Goal: Task Accomplishment & Management: Use online tool/utility

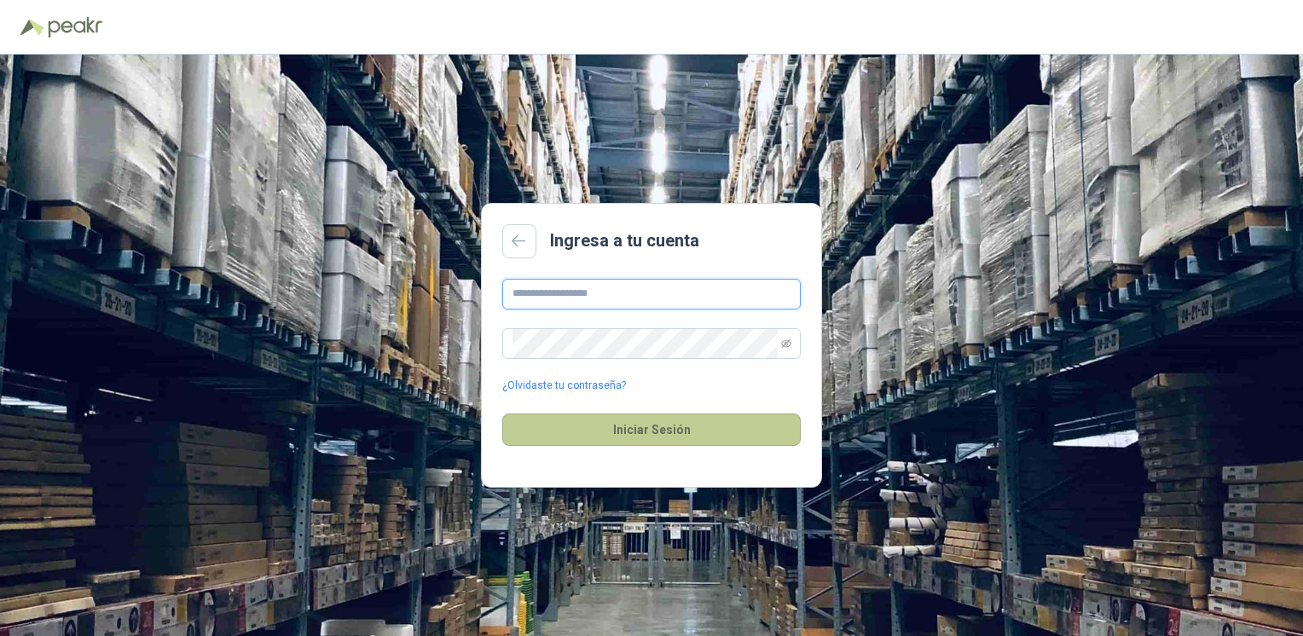
type input "**********"
click at [647, 426] on button "Iniciar Sesión" at bounding box center [651, 430] width 299 height 32
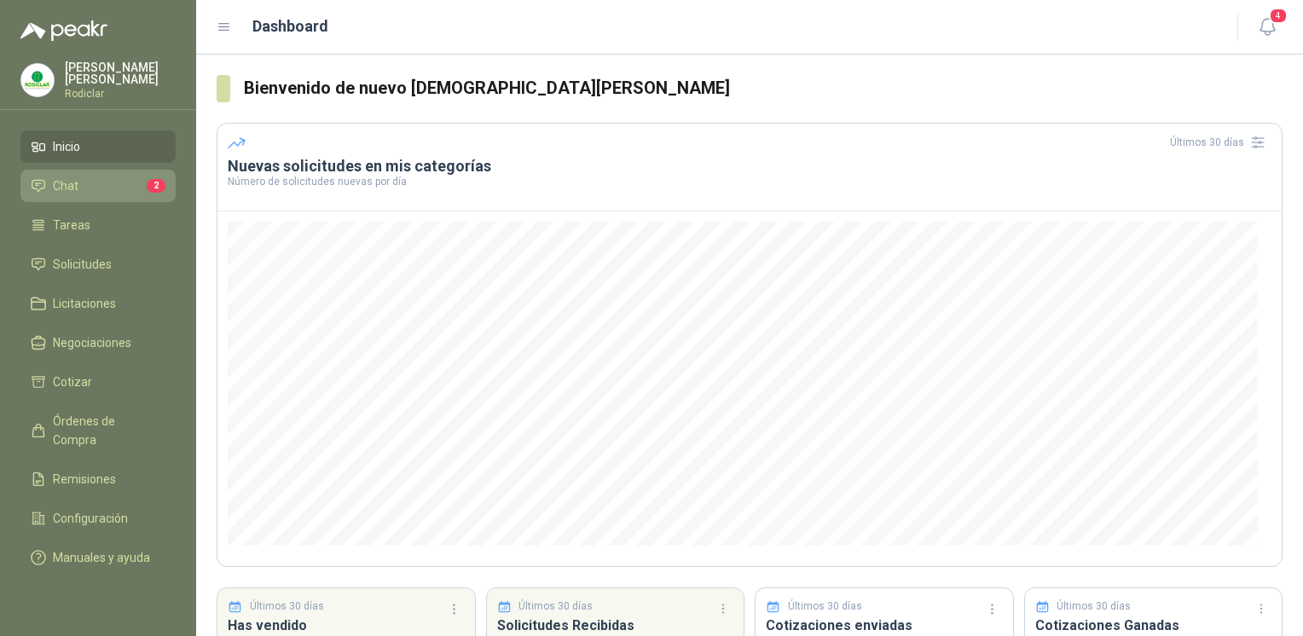
click at [113, 178] on li "Chat 2" at bounding box center [98, 186] width 135 height 19
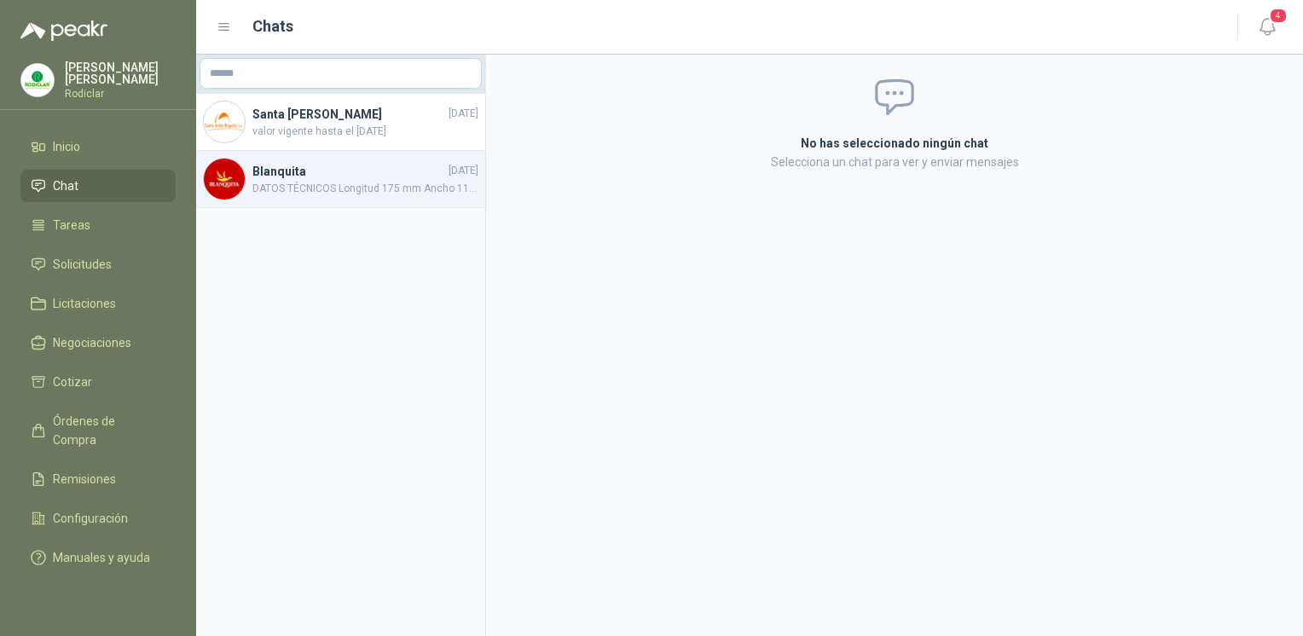
click at [273, 176] on h4 "Blanquita" at bounding box center [348, 171] width 193 height 19
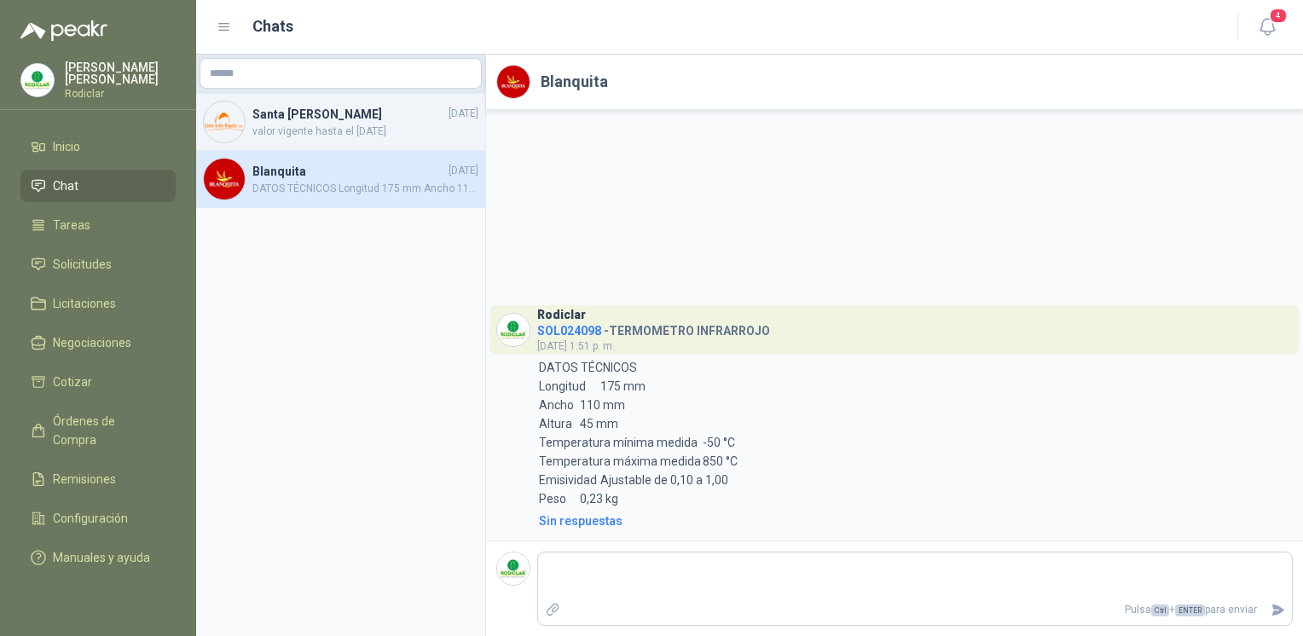
click at [309, 131] on span "valor vigente hasta el [DATE]" at bounding box center [365, 132] width 226 height 16
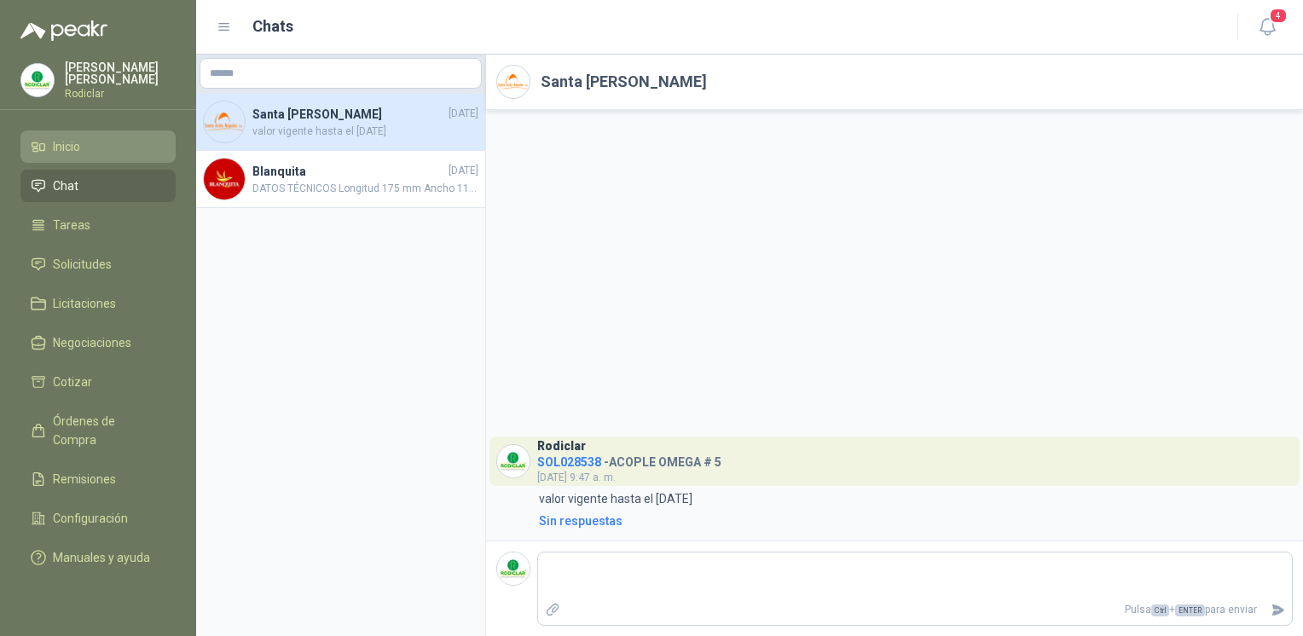
click at [90, 154] on link "Inicio" at bounding box center [97, 147] width 155 height 32
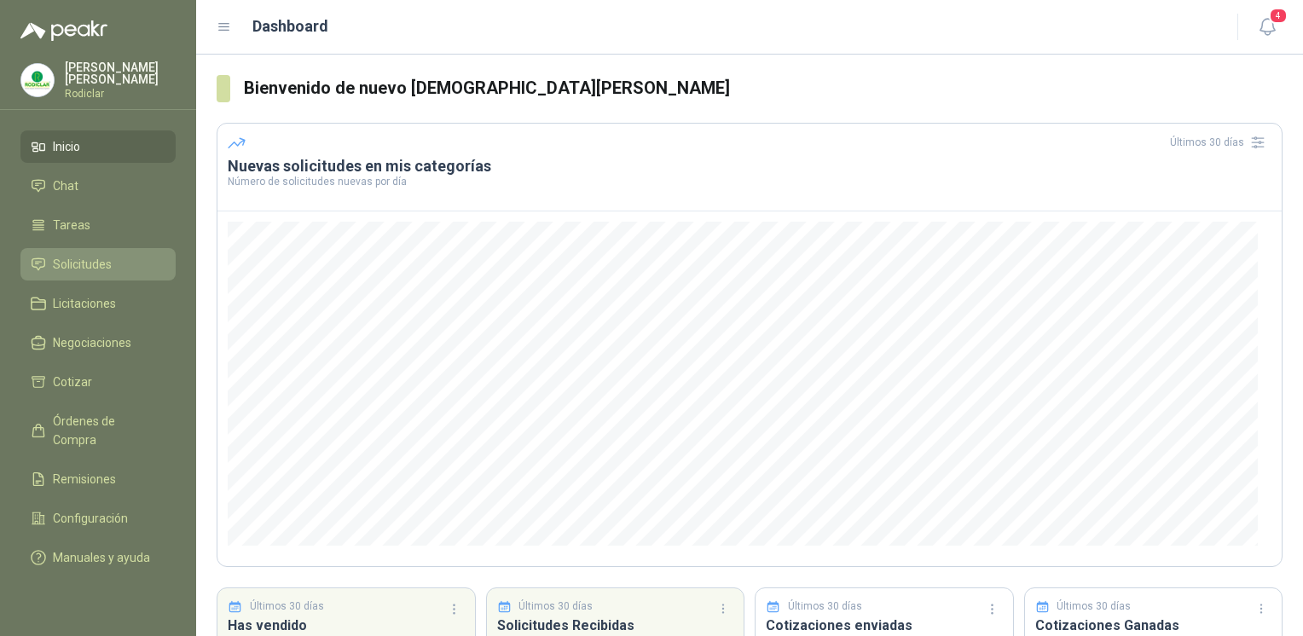
click at [113, 259] on li "Solicitudes" at bounding box center [98, 264] width 135 height 19
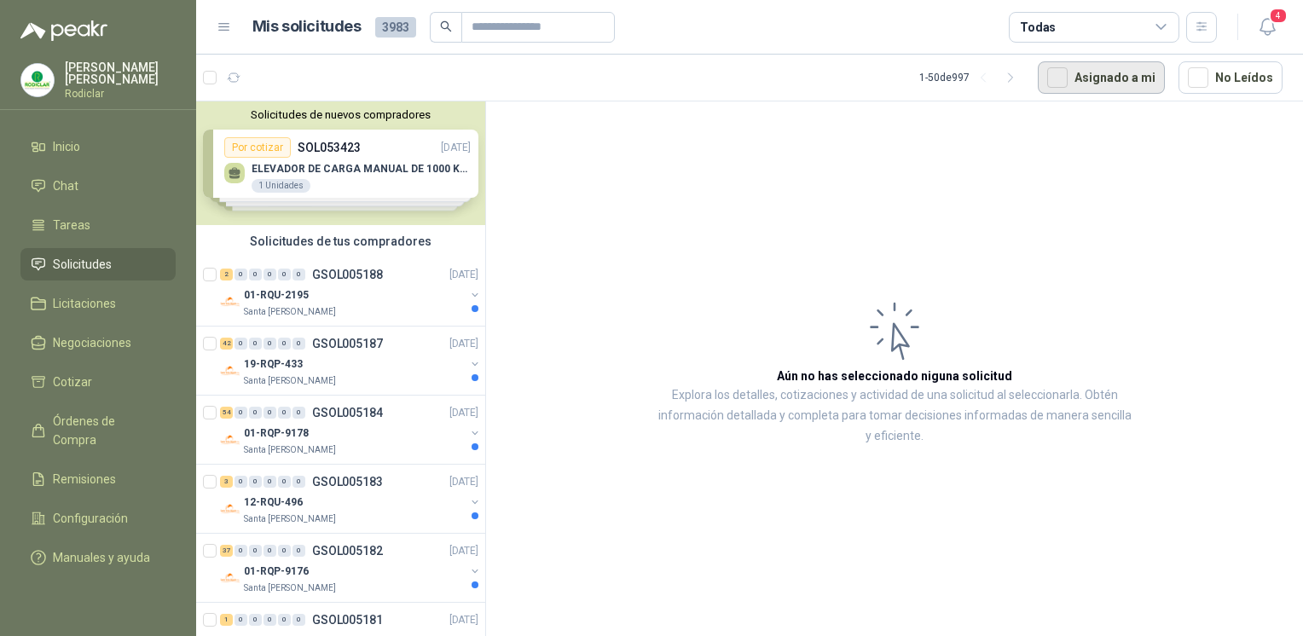
click at [1082, 83] on button "Asignado a mi" at bounding box center [1101, 77] width 127 height 32
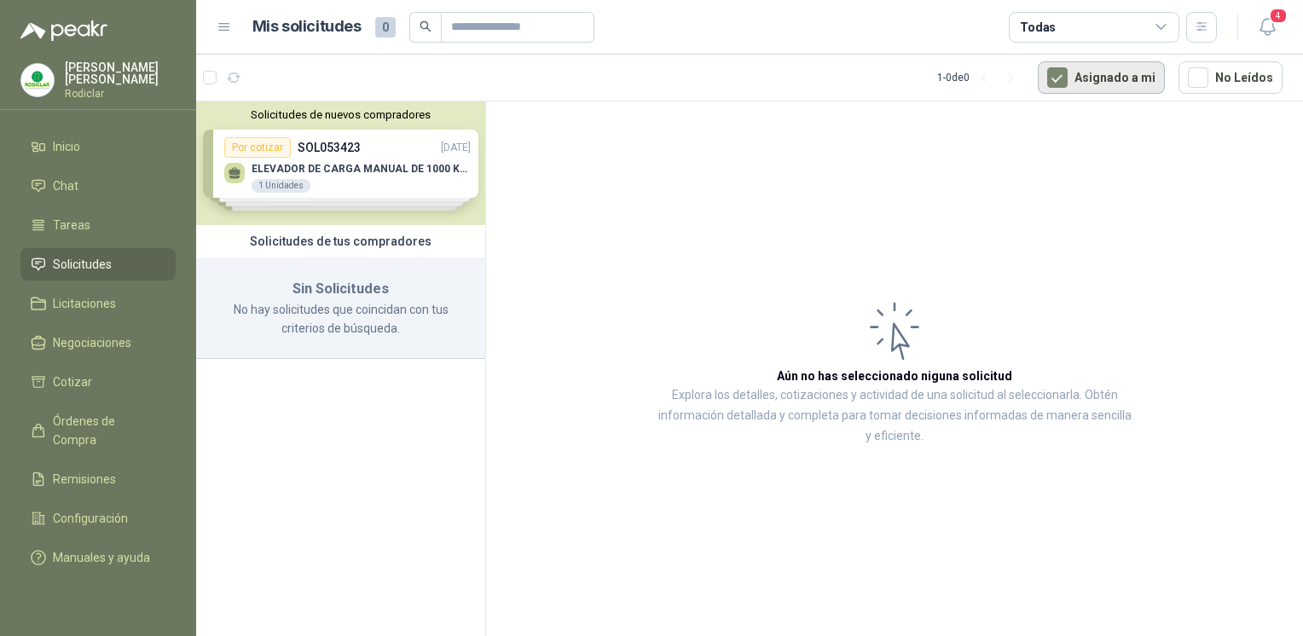
click at [1082, 83] on button "Asignado a mi" at bounding box center [1101, 77] width 127 height 32
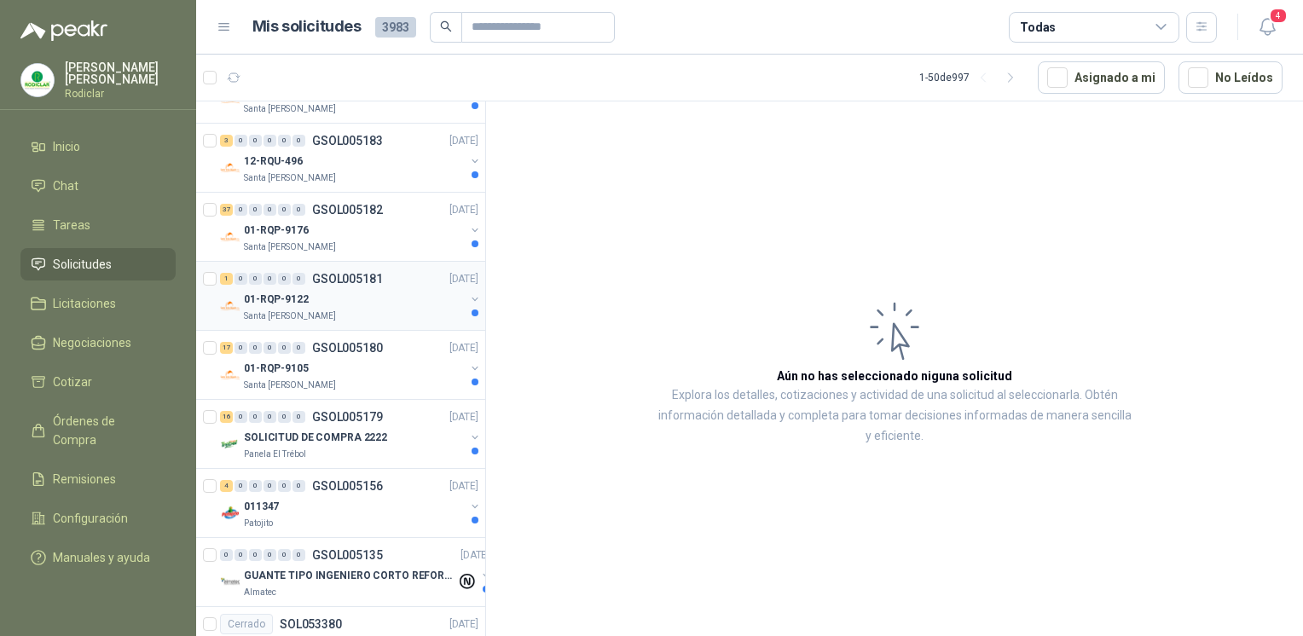
scroll to position [426, 0]
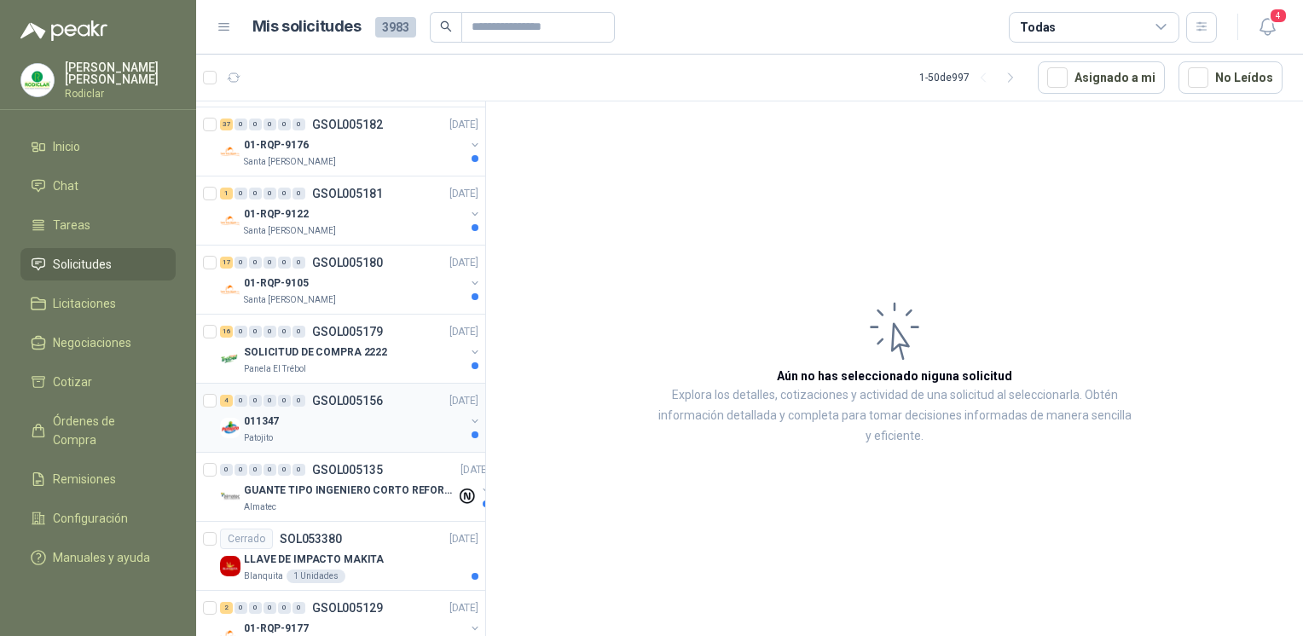
click at [321, 407] on div "4 0 0 0 0 0 GSOL005156 [DATE]" at bounding box center [351, 401] width 262 height 20
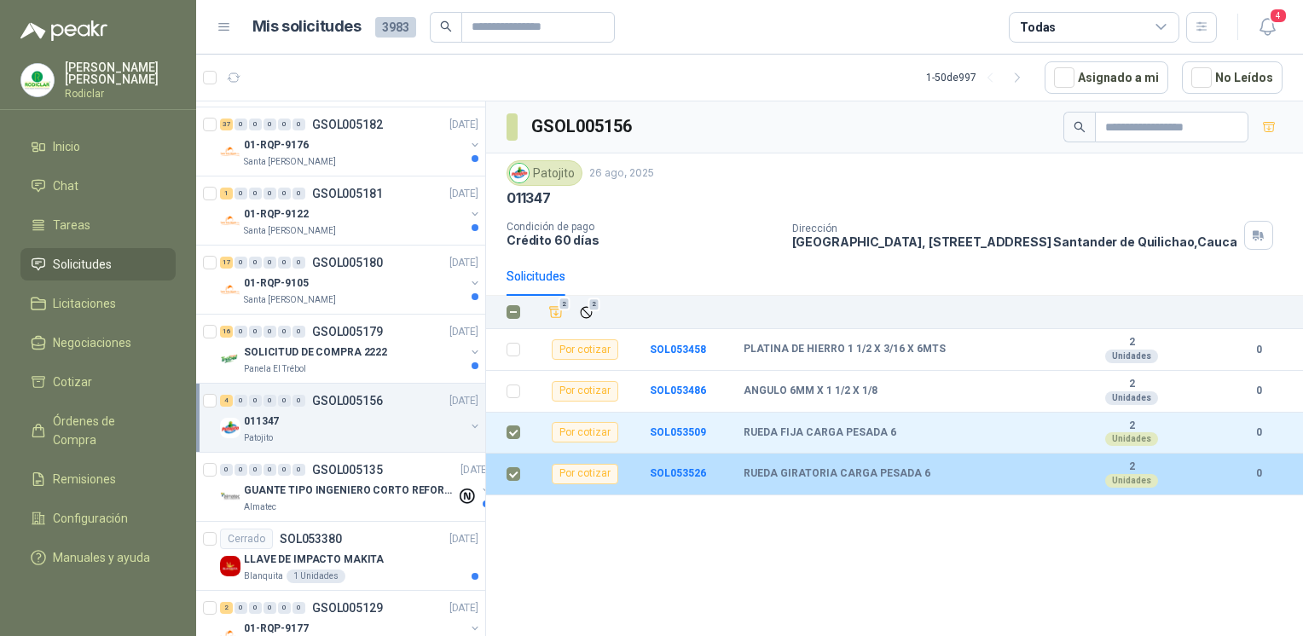
click at [763, 481] on b "RUEDA GIRATORIA CARGA PESADA 6" at bounding box center [837, 474] width 187 height 14
click at [690, 493] on td "SOL053526" at bounding box center [697, 475] width 94 height 42
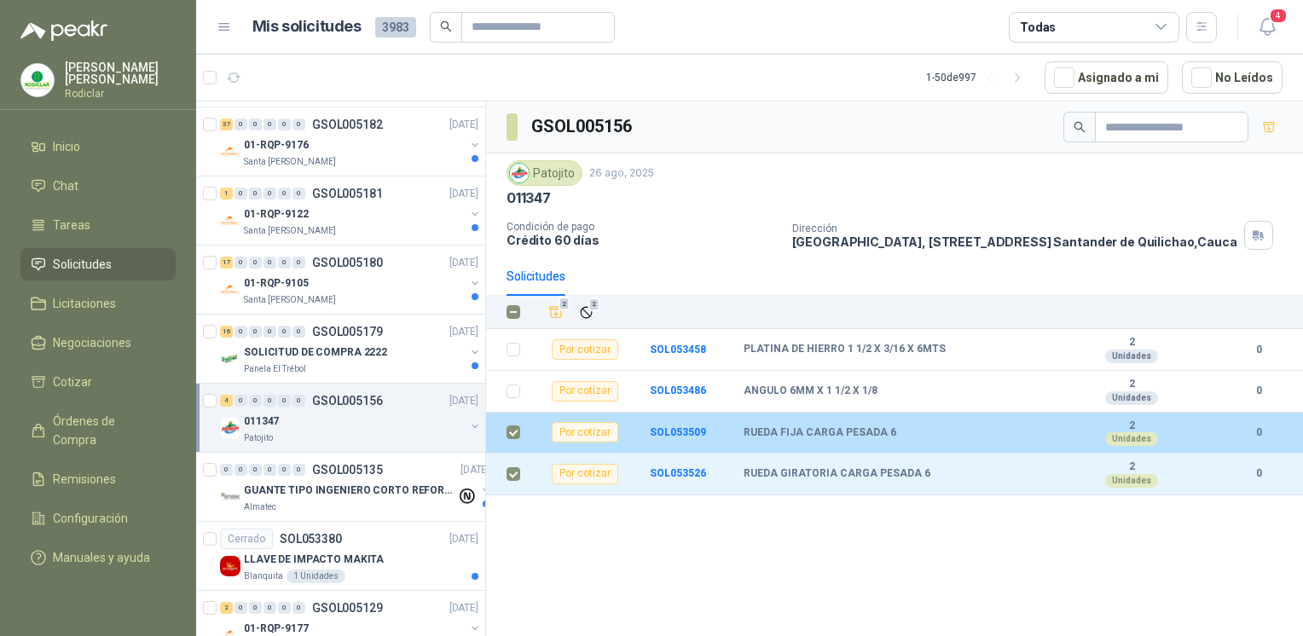
click at [685, 450] on td "SOL053509" at bounding box center [697, 434] width 94 height 42
click at [685, 438] on b "SOL053509" at bounding box center [678, 432] width 56 height 12
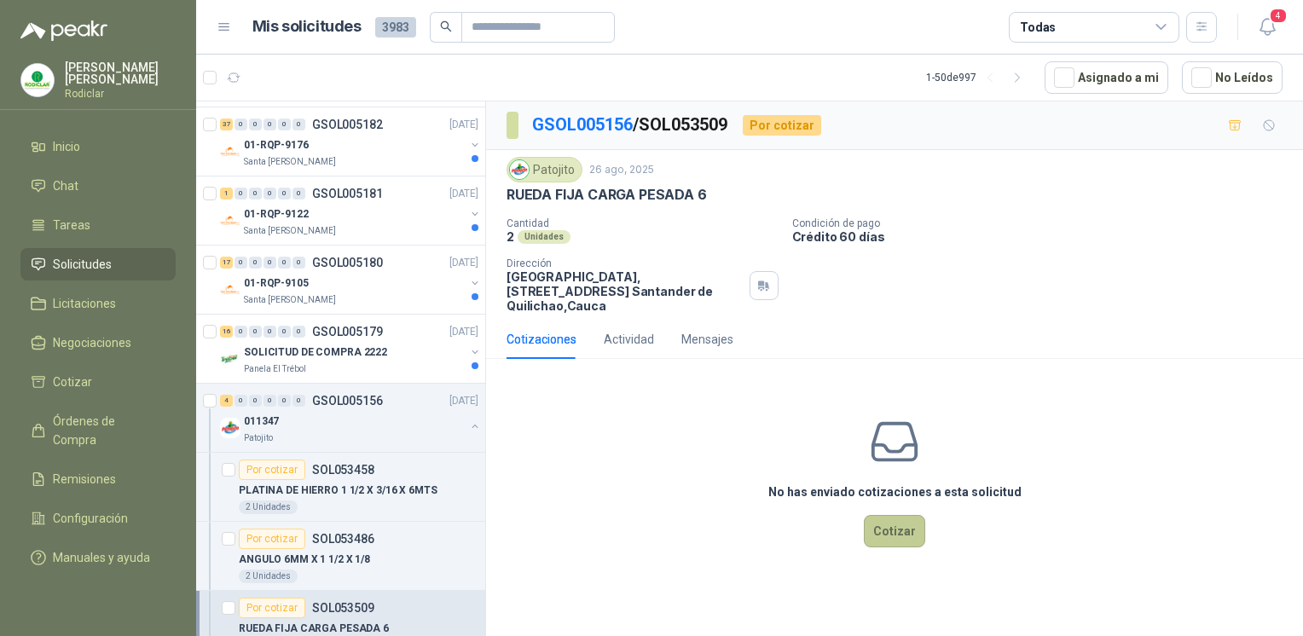
click at [896, 524] on button "Cotizar" at bounding box center [894, 531] width 61 height 32
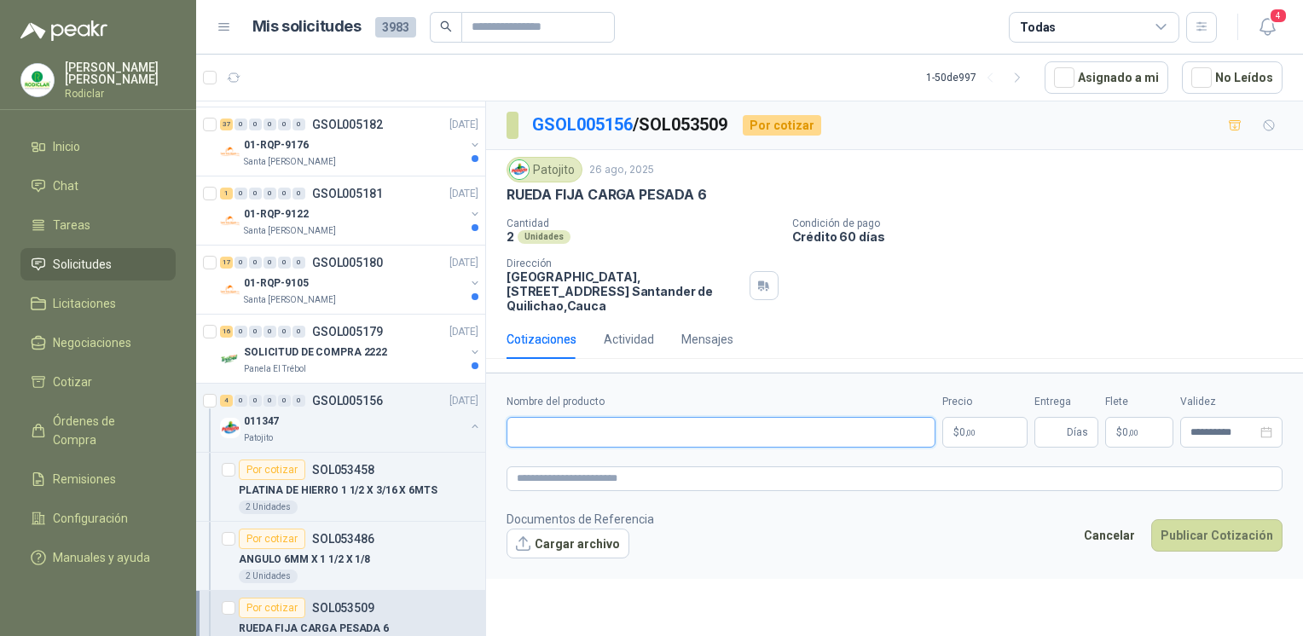
click at [604, 428] on input "Nombre del producto" at bounding box center [721, 432] width 429 height 31
type input "**********"
click at [1027, 427] on p "$ 0 ,00" at bounding box center [985, 432] width 85 height 31
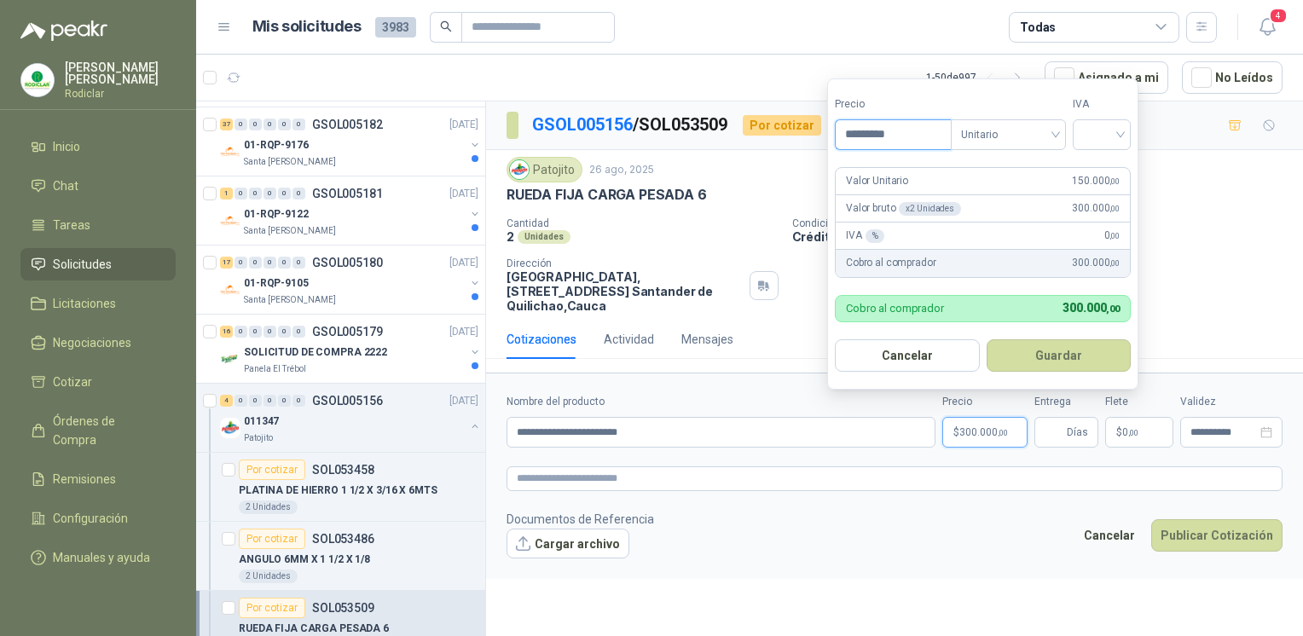
type input "*********"
click at [987, 339] on button "Guardar" at bounding box center [1059, 355] width 145 height 32
click at [1114, 164] on div "19%" at bounding box center [1106, 170] width 32 height 19
click at [1093, 364] on button "Guardar" at bounding box center [1062, 355] width 147 height 32
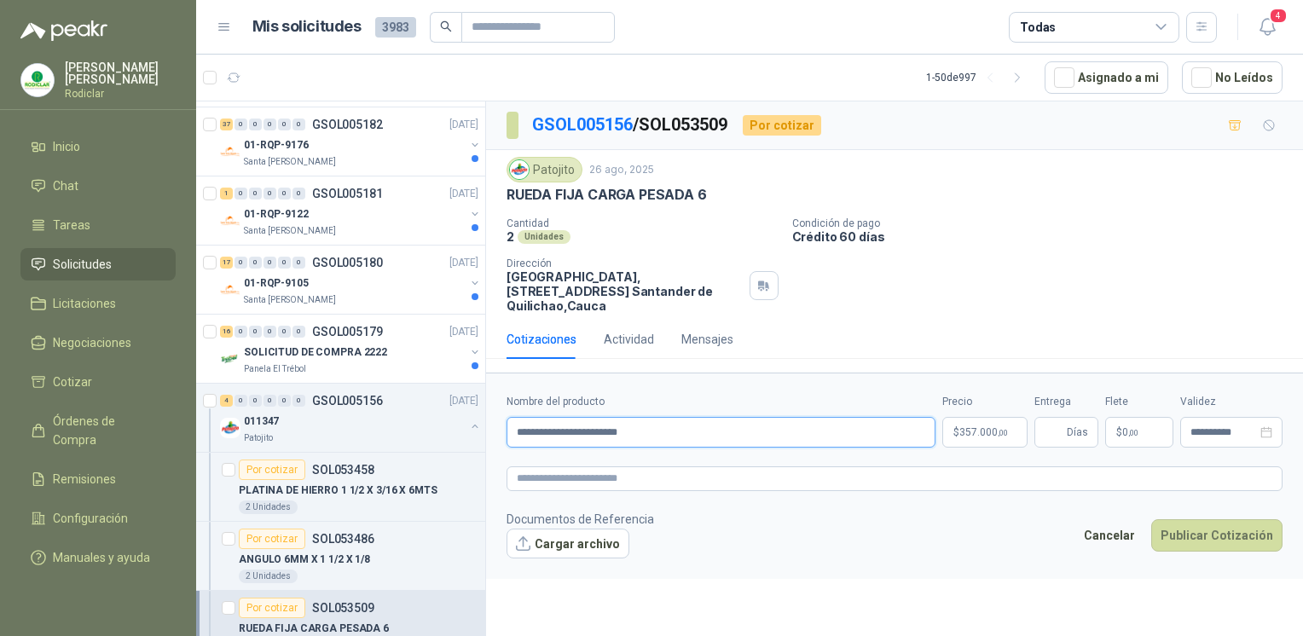
click at [774, 432] on input "**********" at bounding box center [721, 432] width 429 height 31
type input "**********"
click at [1250, 534] on button "Publicar Cotización" at bounding box center [1217, 535] width 131 height 32
type input "*"
click at [1233, 537] on button "Publicar Cotización" at bounding box center [1217, 535] width 131 height 32
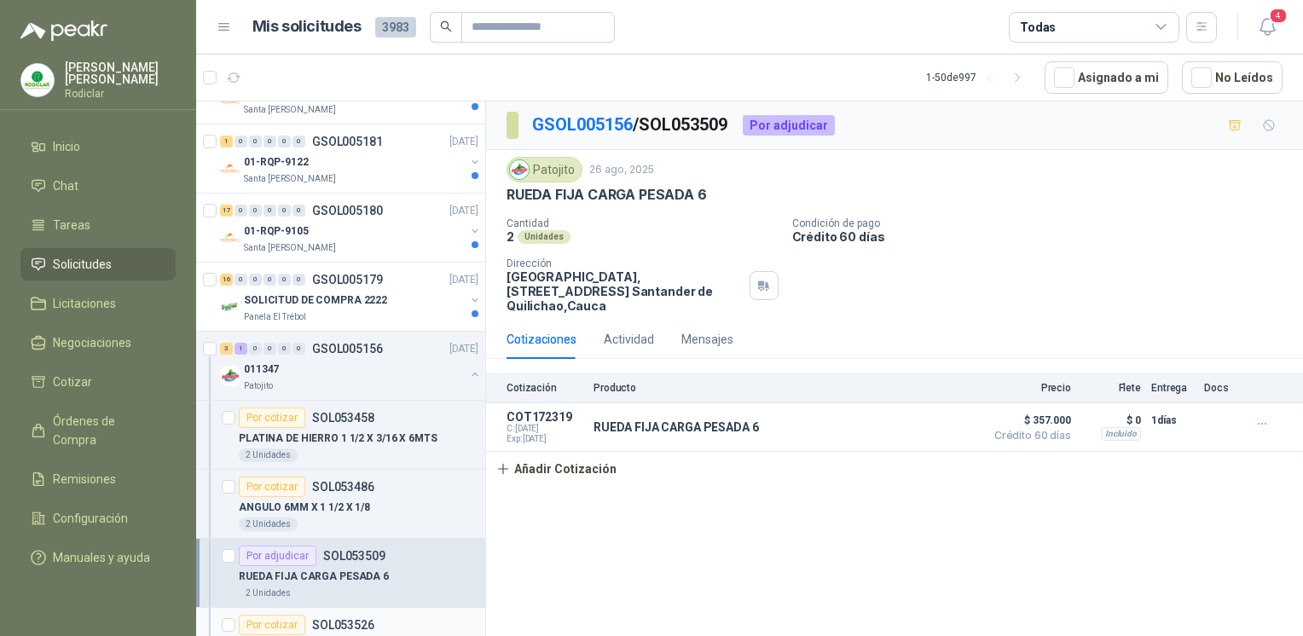
scroll to position [597, 0]
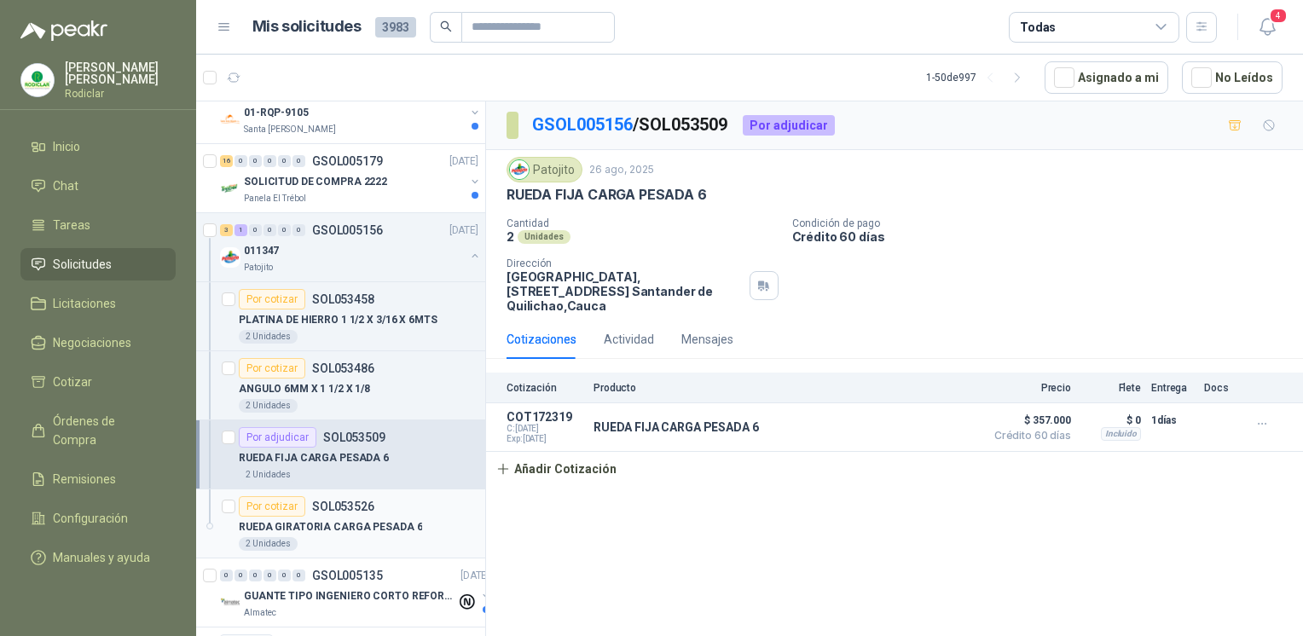
click at [276, 507] on div "Por cotizar" at bounding box center [272, 506] width 67 height 20
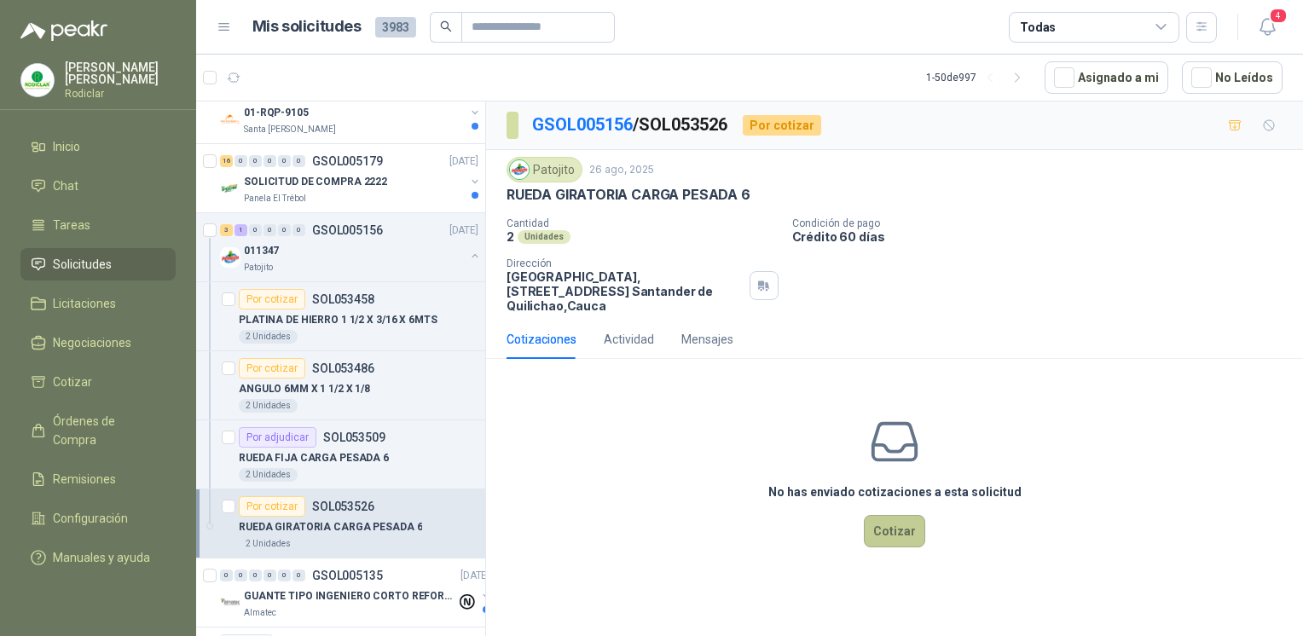
click at [914, 535] on button "Cotizar" at bounding box center [894, 531] width 61 height 32
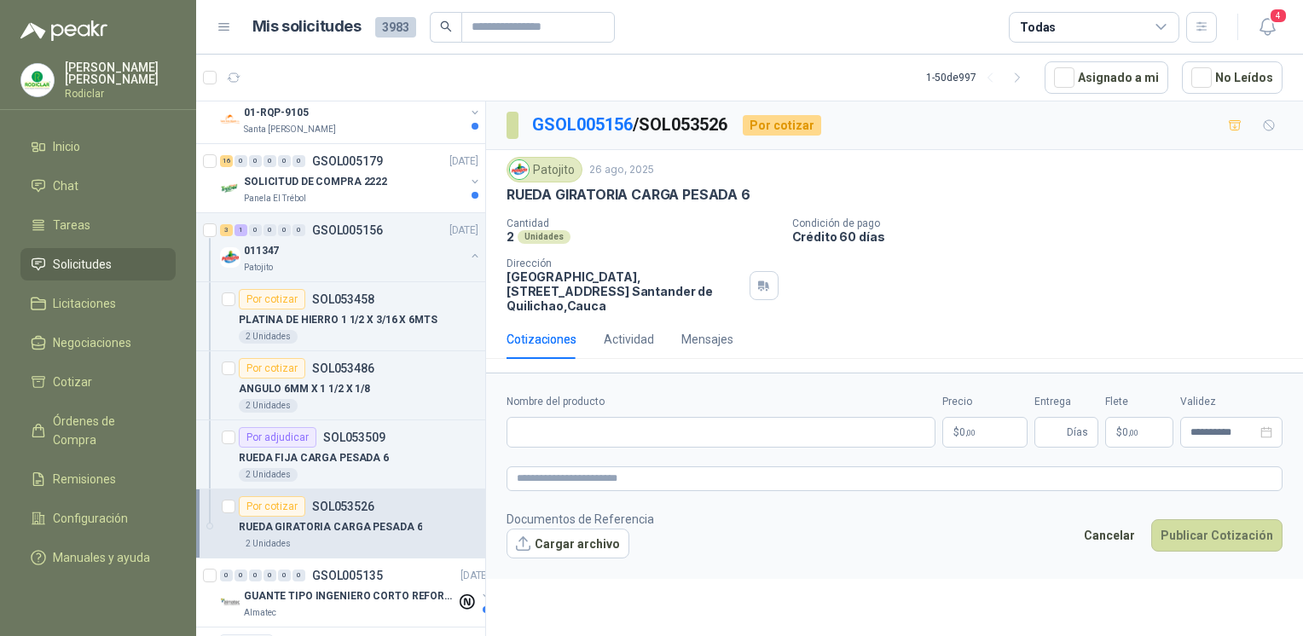
click at [658, 449] on form "**********" at bounding box center [894, 476] width 817 height 206
click at [665, 438] on input "Nombre del producto" at bounding box center [721, 432] width 429 height 31
type input "**********"
click at [980, 436] on p "$ 0 ,00" at bounding box center [985, 432] width 85 height 31
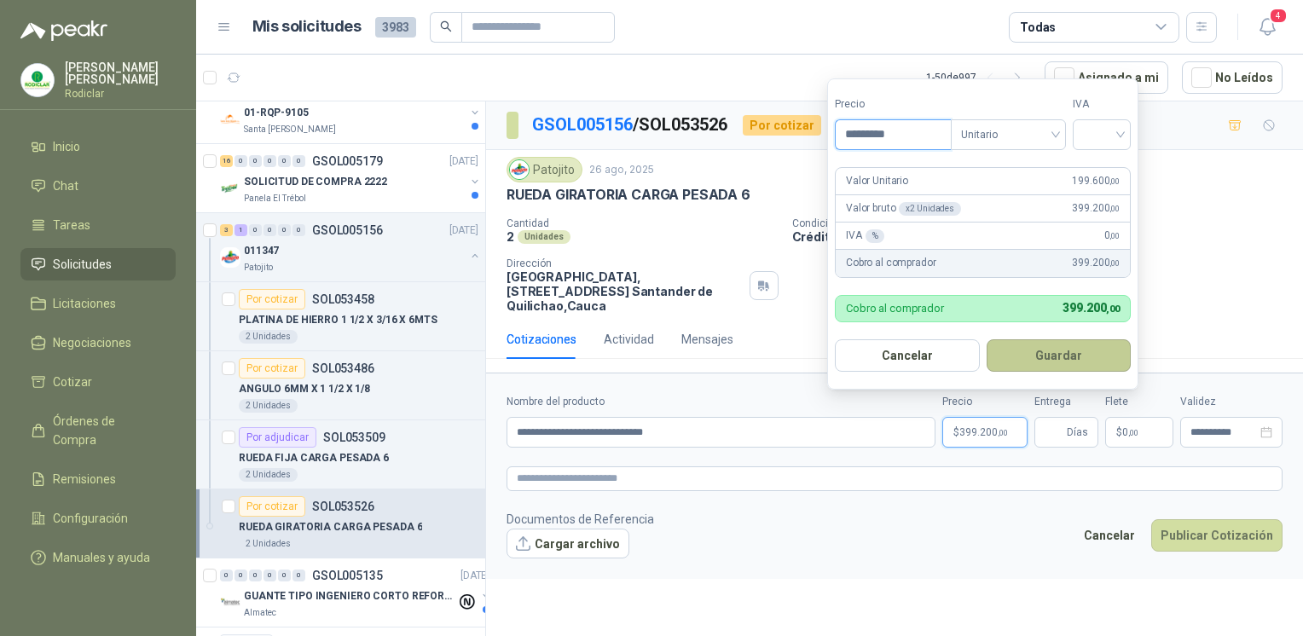
type input "*********"
click at [1034, 359] on button "Guardar" at bounding box center [1062, 355] width 147 height 32
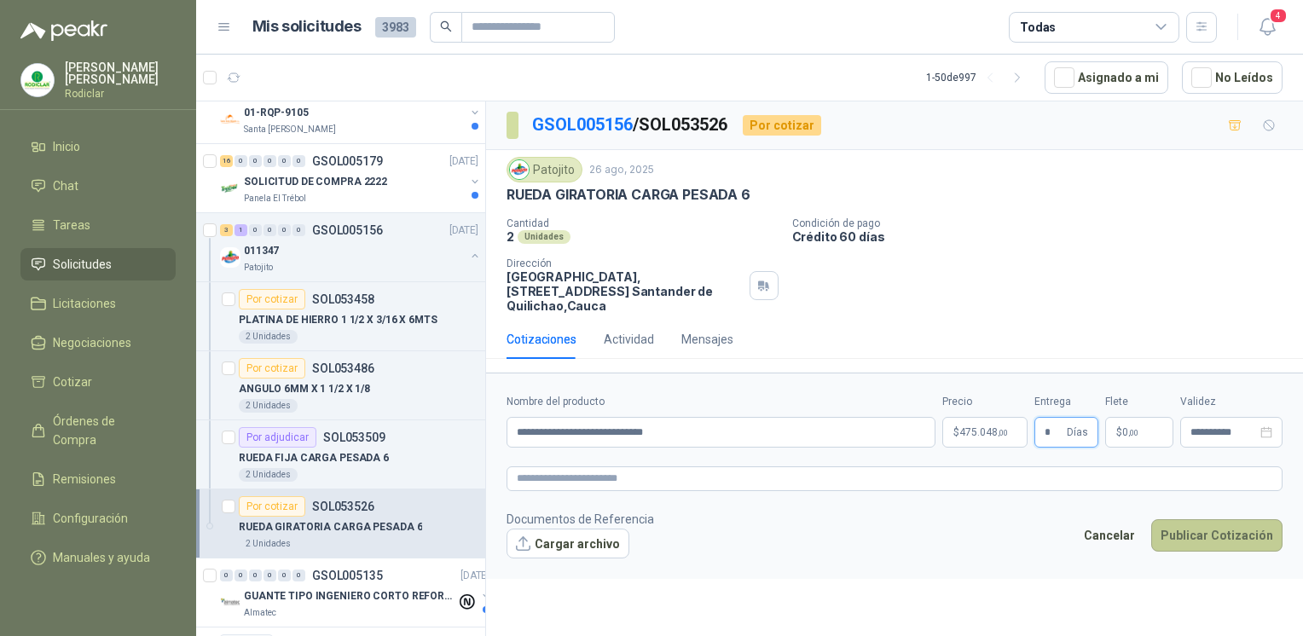
type input "*"
click at [1210, 541] on button "Publicar Cotización" at bounding box center [1217, 535] width 131 height 32
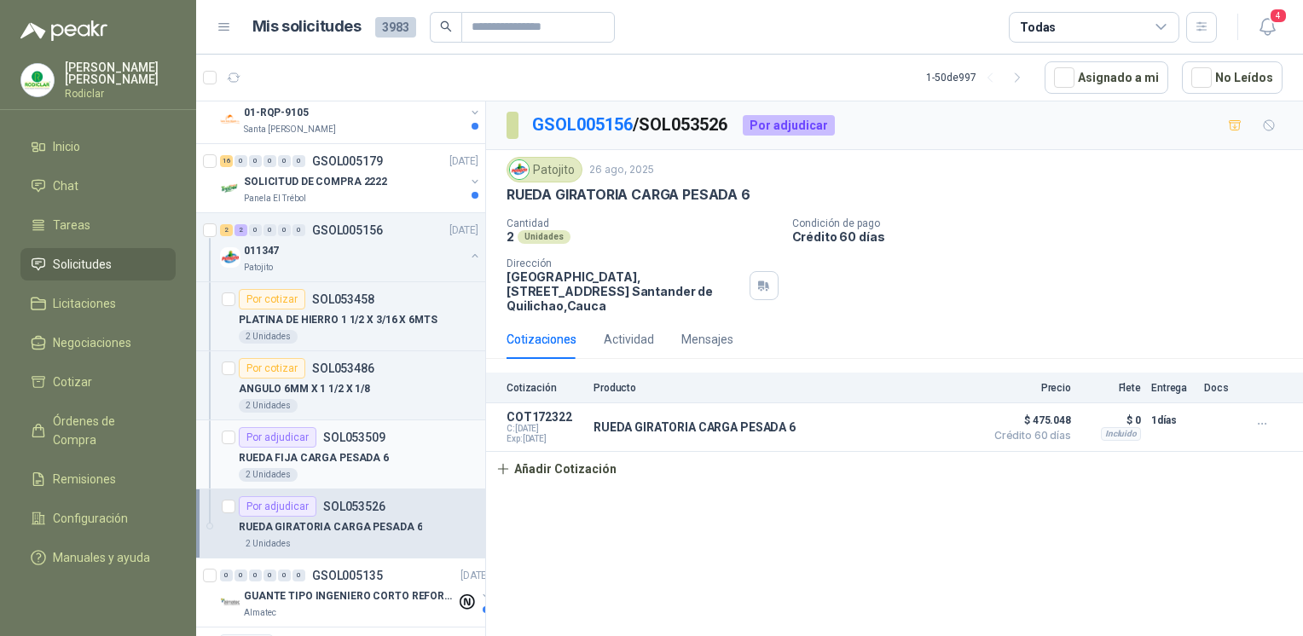
click at [286, 442] on div "Por adjudicar" at bounding box center [278, 437] width 78 height 20
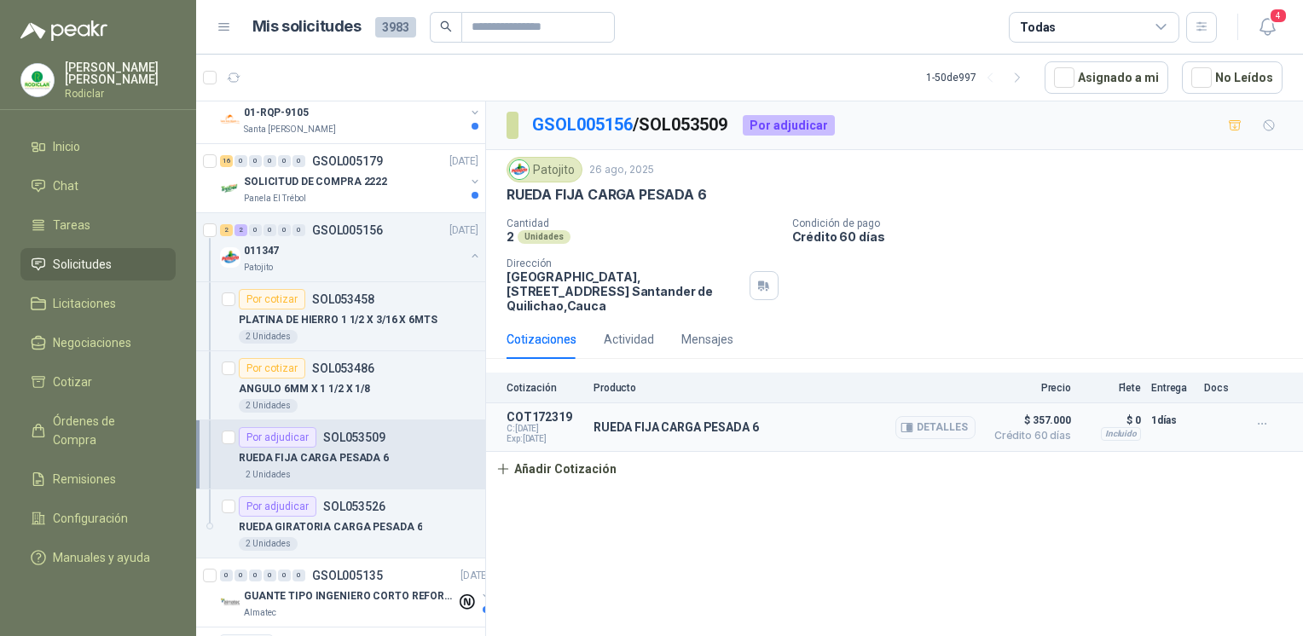
click at [1049, 431] on span "Crédito 60 días" at bounding box center [1028, 436] width 85 height 10
click at [615, 415] on div "RUEDA FIJA CARGA PESADA 6 Detalles" at bounding box center [785, 427] width 382 height 34
click at [536, 421] on p "COT172319" at bounding box center [545, 417] width 77 height 14
click at [1270, 419] on button "button" at bounding box center [1262, 423] width 27 height 27
click at [1198, 357] on button "Editar" at bounding box center [1228, 354] width 136 height 27
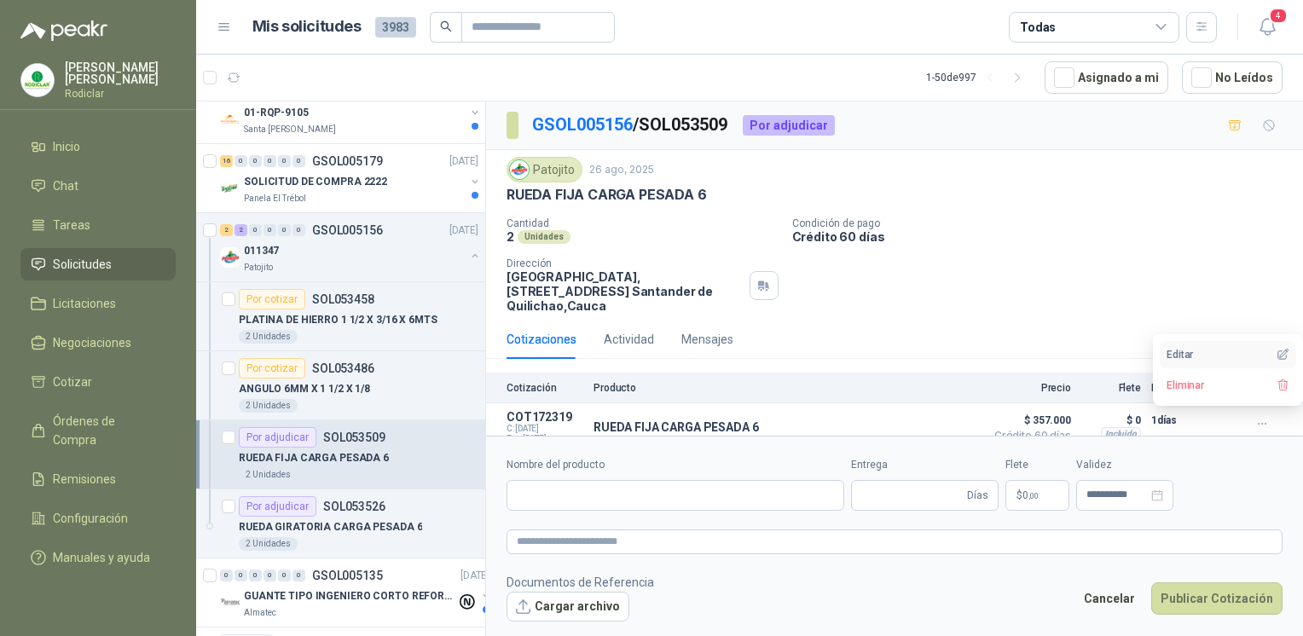
type input "**********"
type input "*"
click at [983, 501] on span "357.000 ,00" at bounding box center [984, 495] width 49 height 10
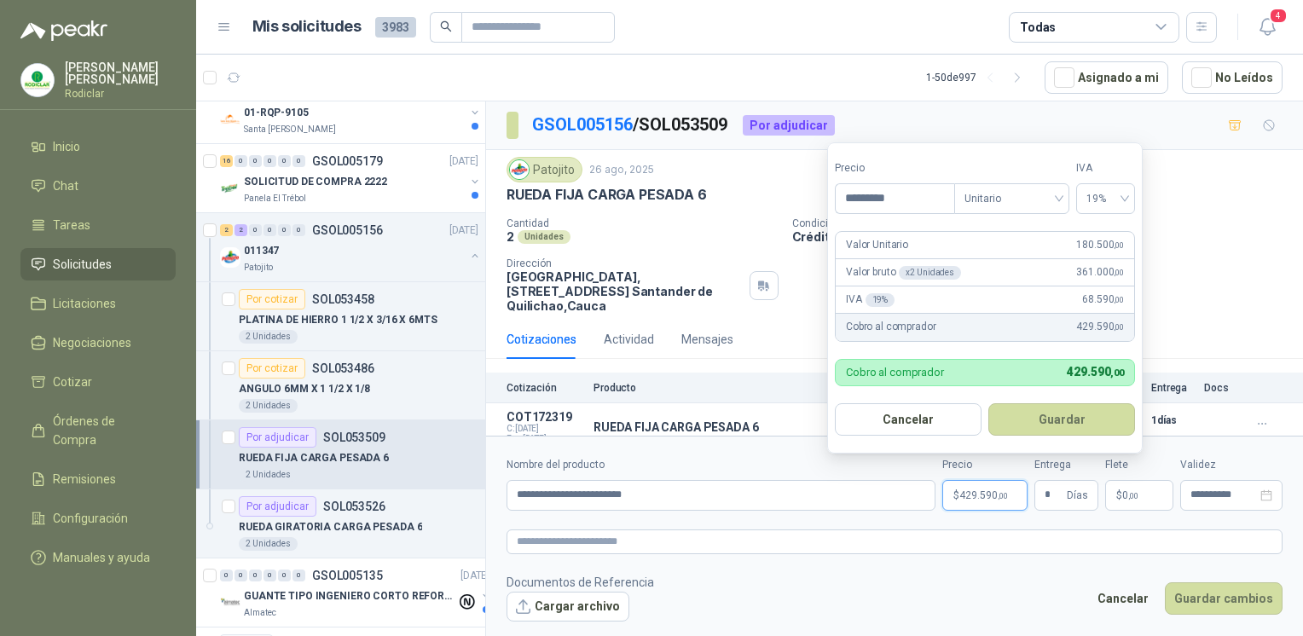
type input "*********"
click at [989, 403] on button "Guardar" at bounding box center [1062, 419] width 147 height 32
click at [1165, 583] on button "Guardar cambios" at bounding box center [1224, 599] width 118 height 32
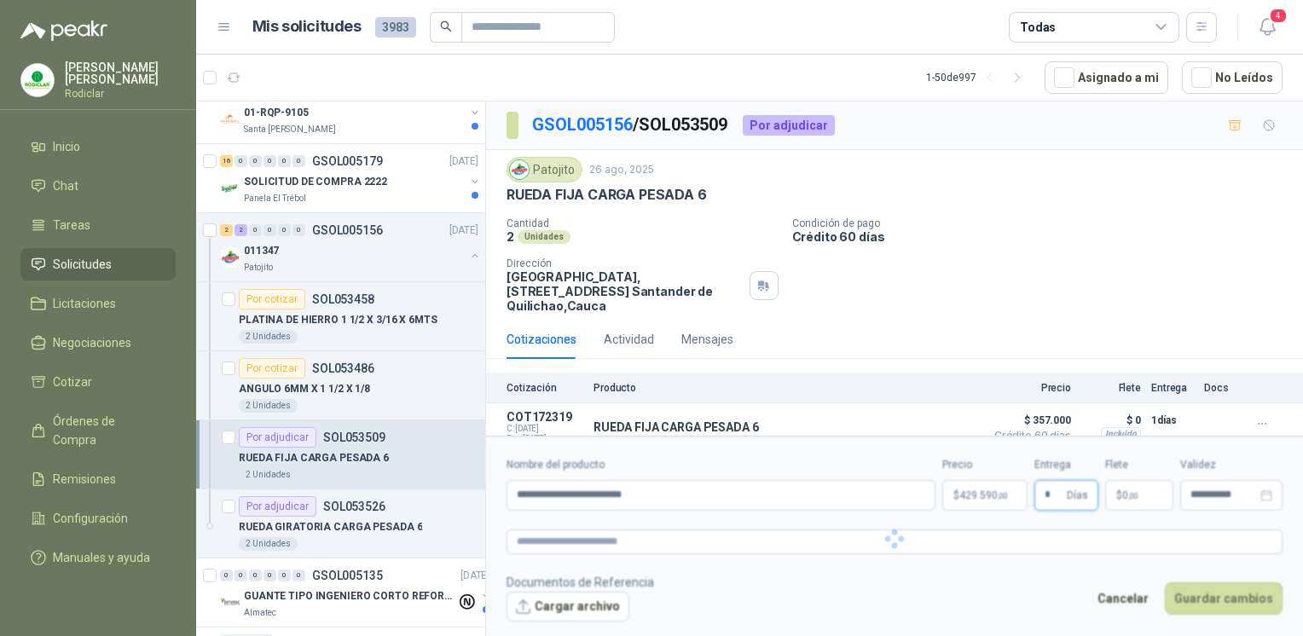
click at [1165, 583] on button "Guardar cambios" at bounding box center [1224, 599] width 118 height 32
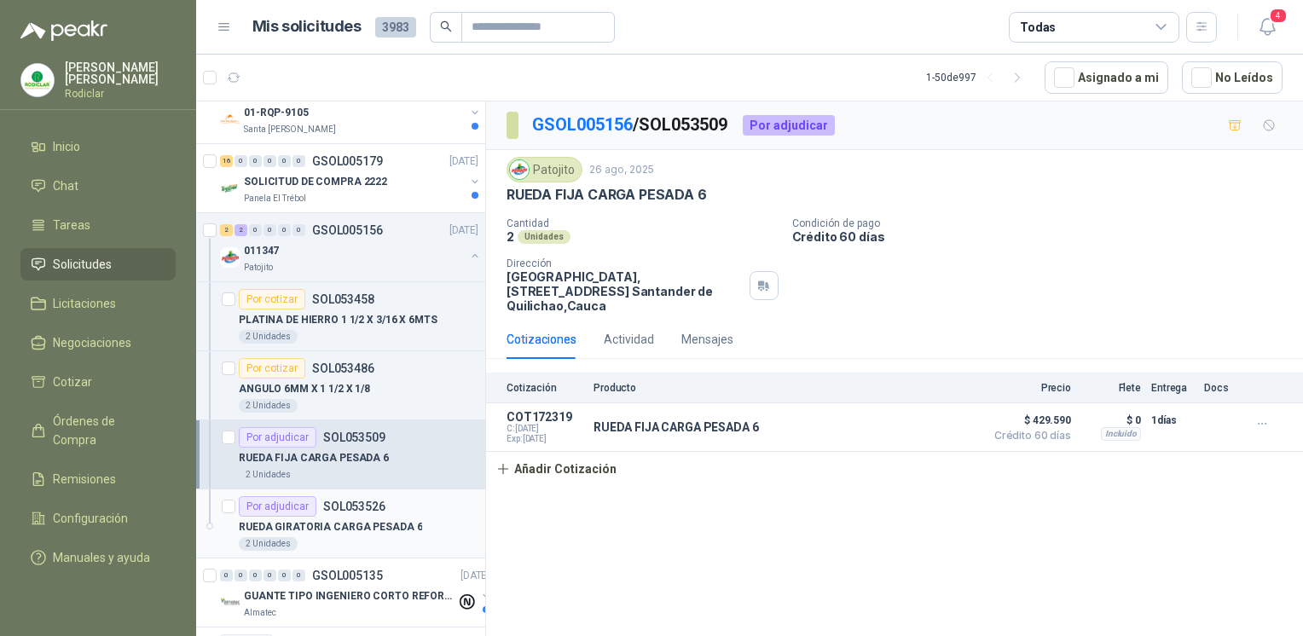
click at [412, 508] on div "Por adjudicar SOL053526" at bounding box center [359, 506] width 240 height 20
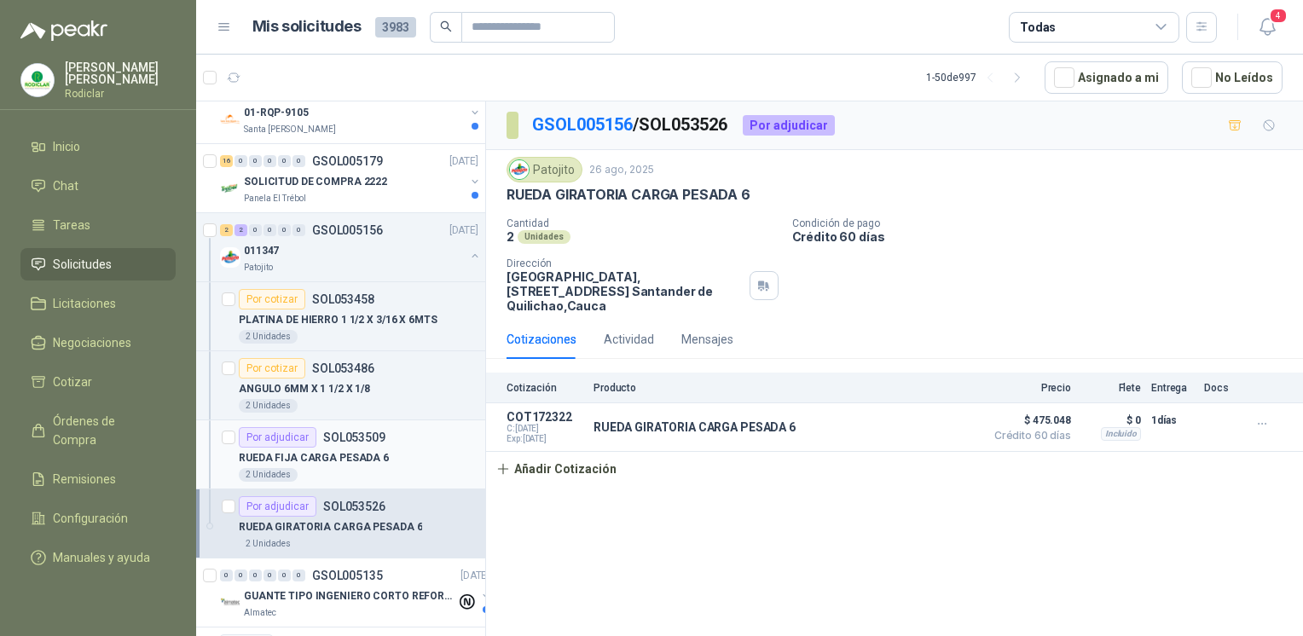
click at [363, 456] on p "RUEDA FIJA CARGA PESADA 6" at bounding box center [314, 458] width 150 height 16
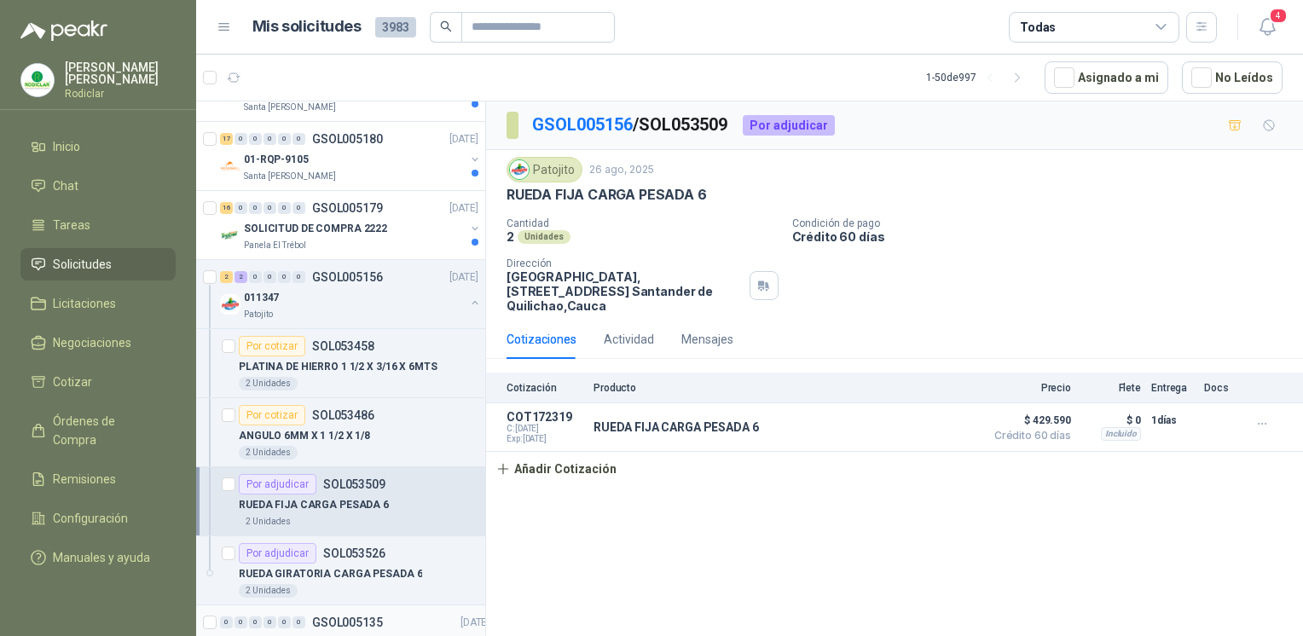
scroll to position [512, 0]
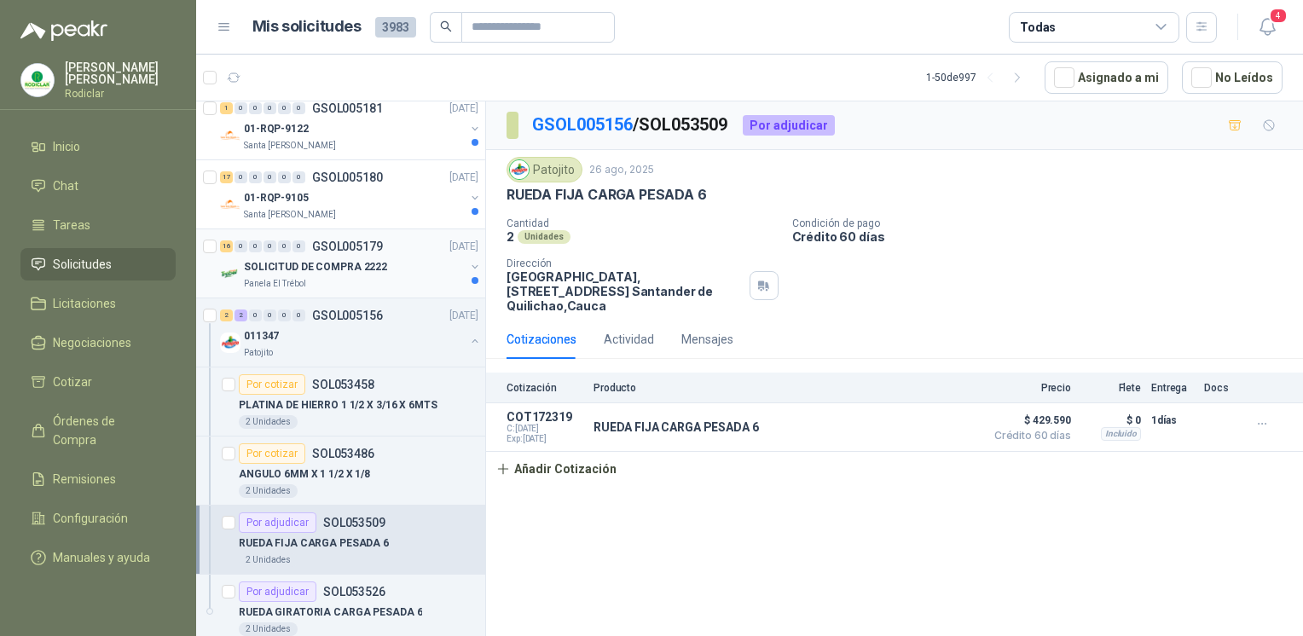
click at [268, 288] on p "Panela El Trébol" at bounding box center [275, 284] width 62 height 14
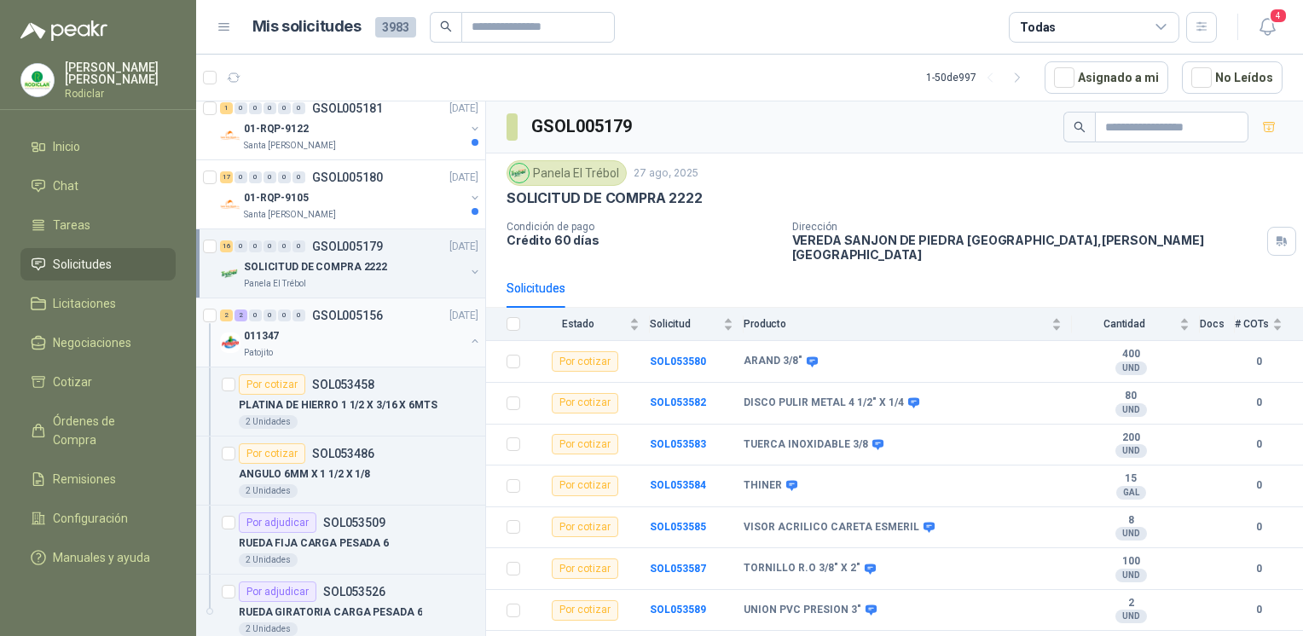
click at [327, 341] on div "011347" at bounding box center [354, 336] width 221 height 20
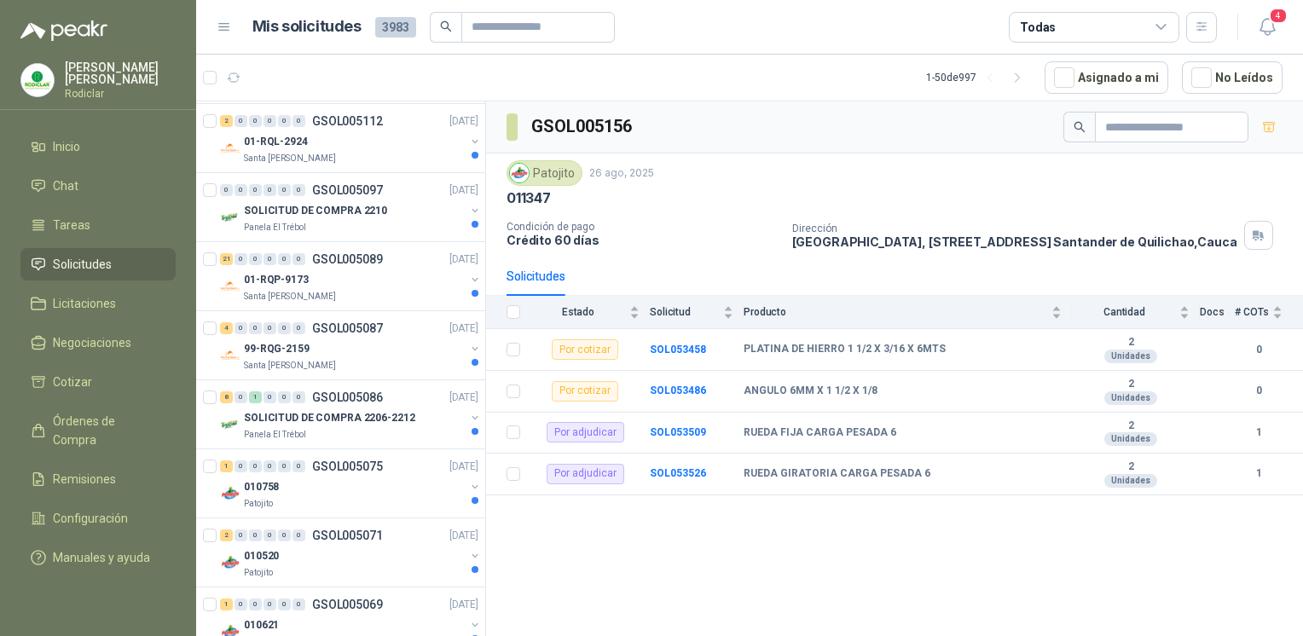
scroll to position [1621, 0]
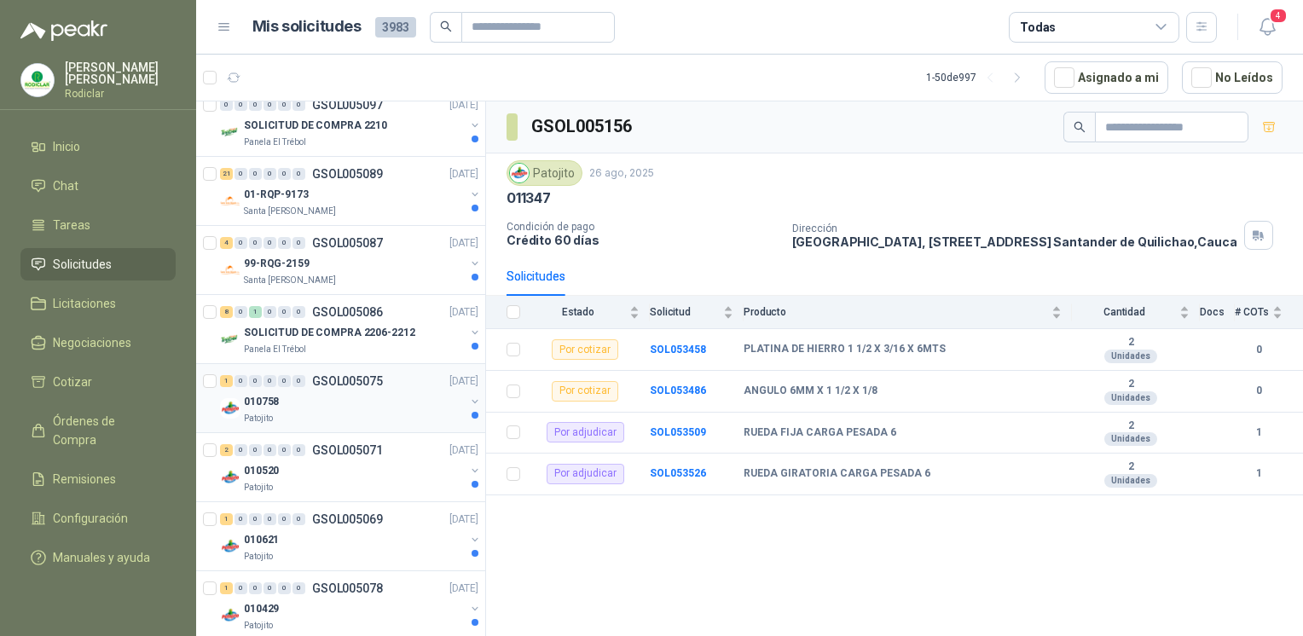
click at [315, 395] on div "010758" at bounding box center [354, 402] width 221 height 20
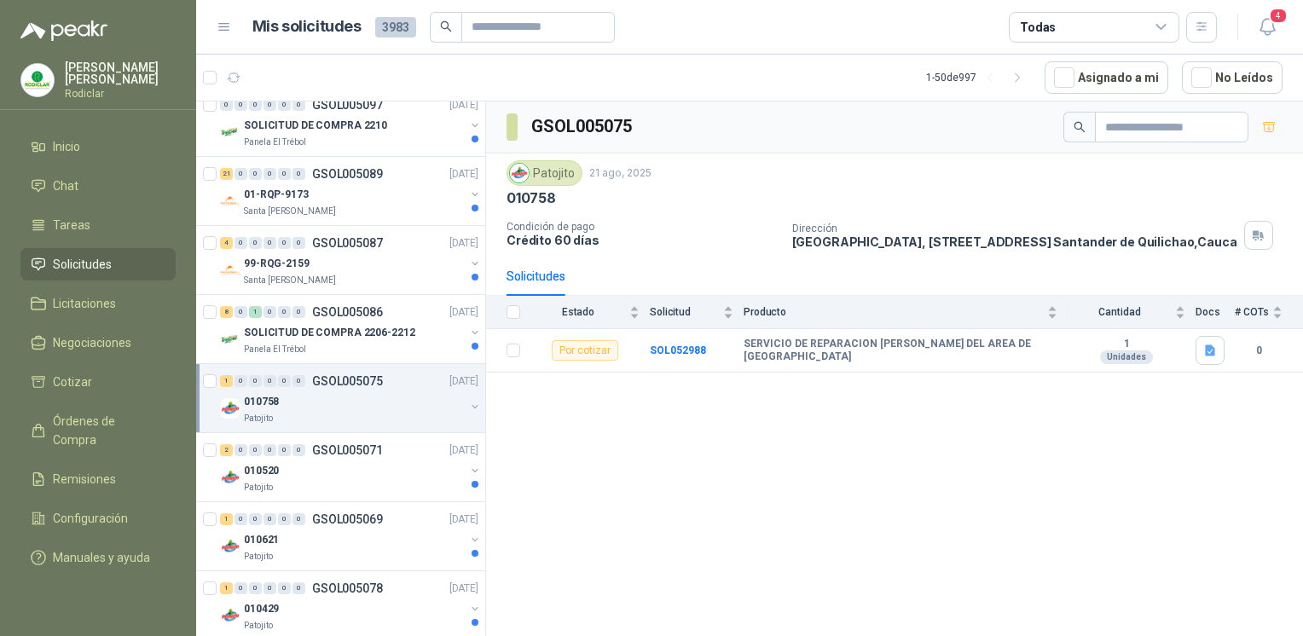
scroll to position [1706, 0]
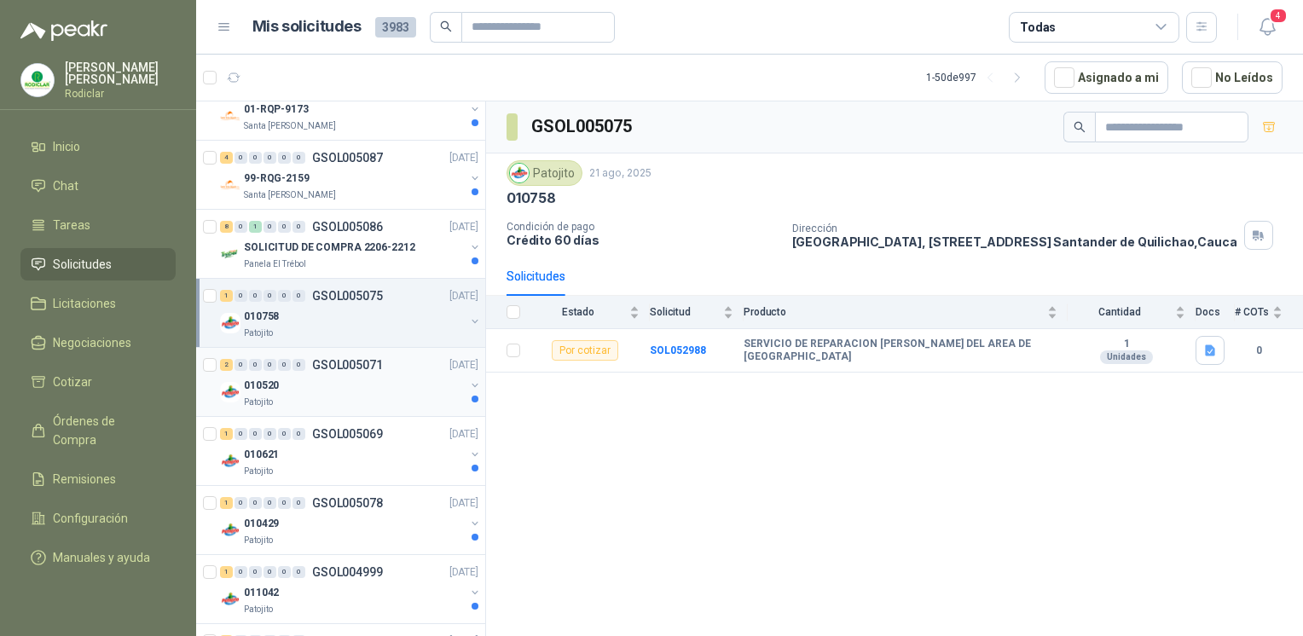
click at [317, 384] on div "010520" at bounding box center [354, 385] width 221 height 20
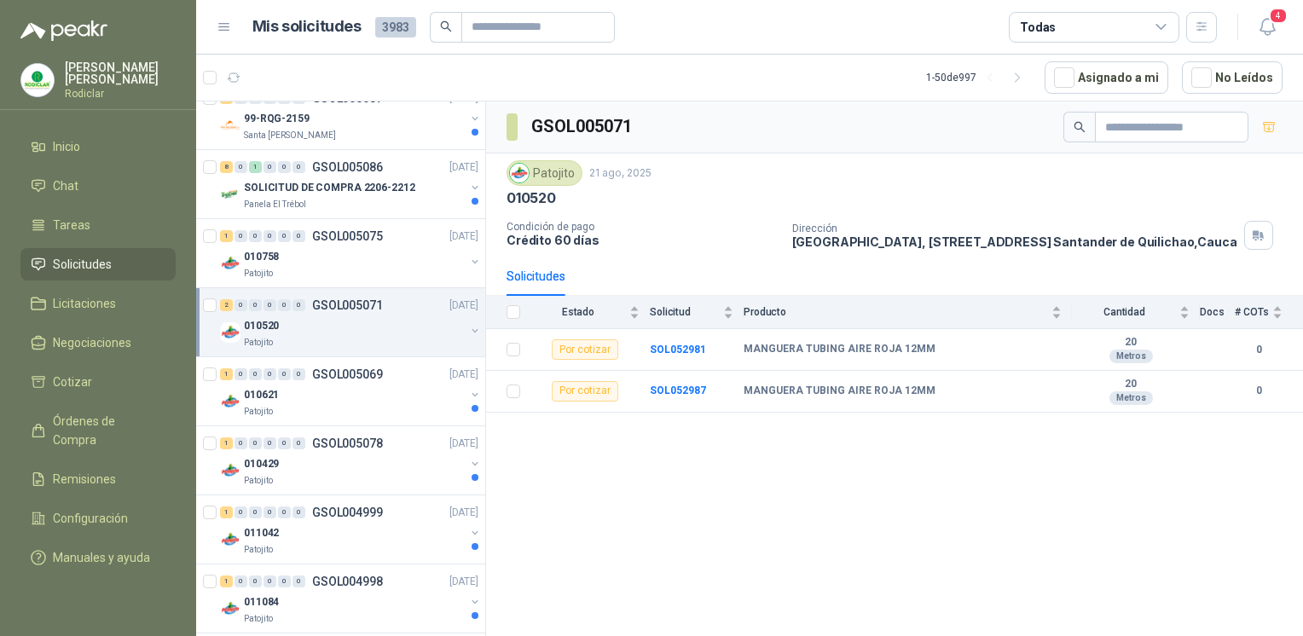
scroll to position [1791, 0]
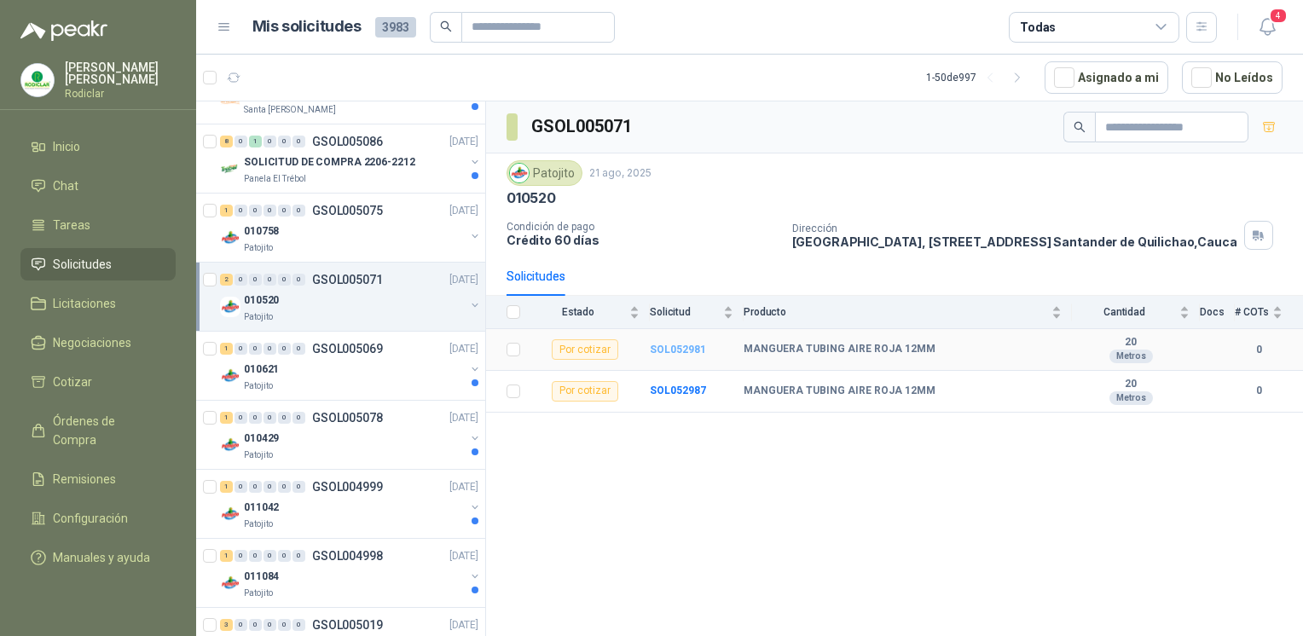
click at [679, 356] on b "SOL052981" at bounding box center [678, 350] width 56 height 12
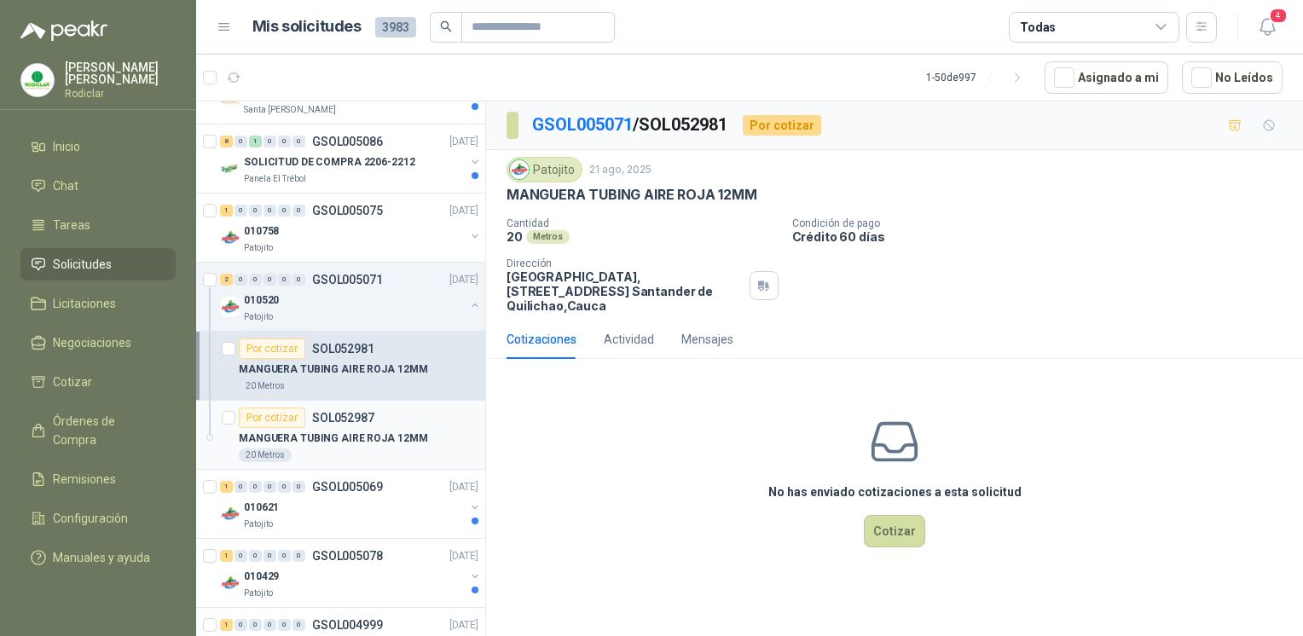
click at [374, 431] on p "MANGUERA TUBING AIRE ROJA 12MM" at bounding box center [333, 439] width 189 height 16
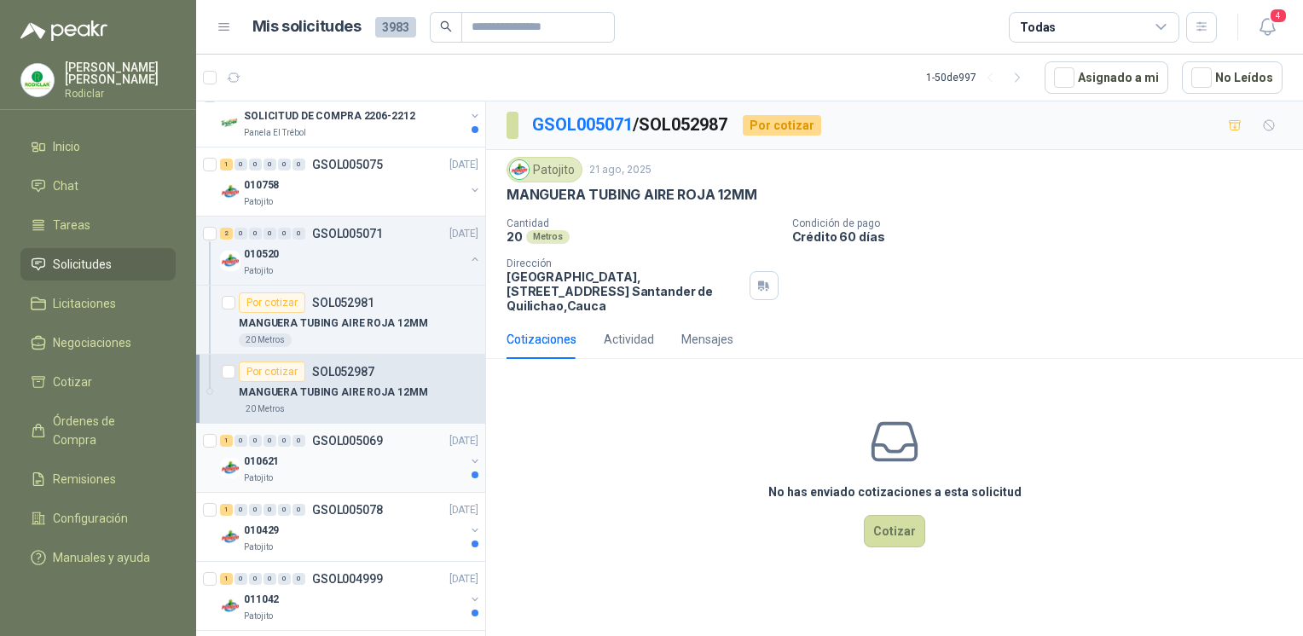
scroll to position [1877, 0]
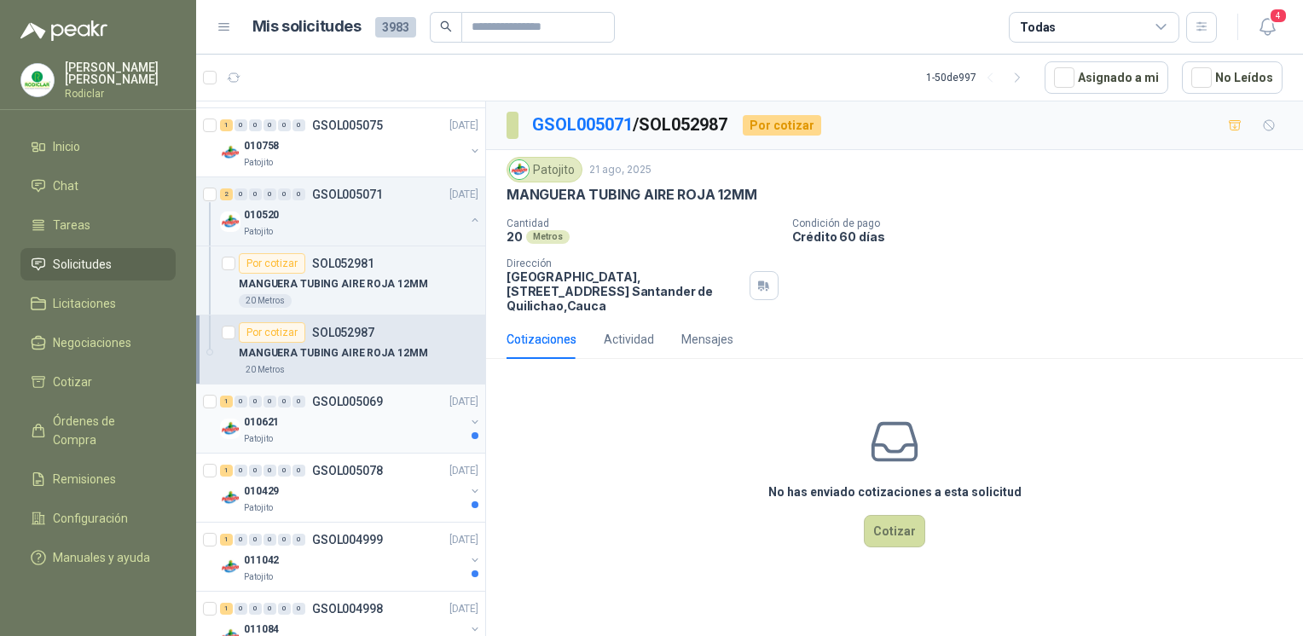
click at [264, 400] on div "0" at bounding box center [270, 402] width 13 height 12
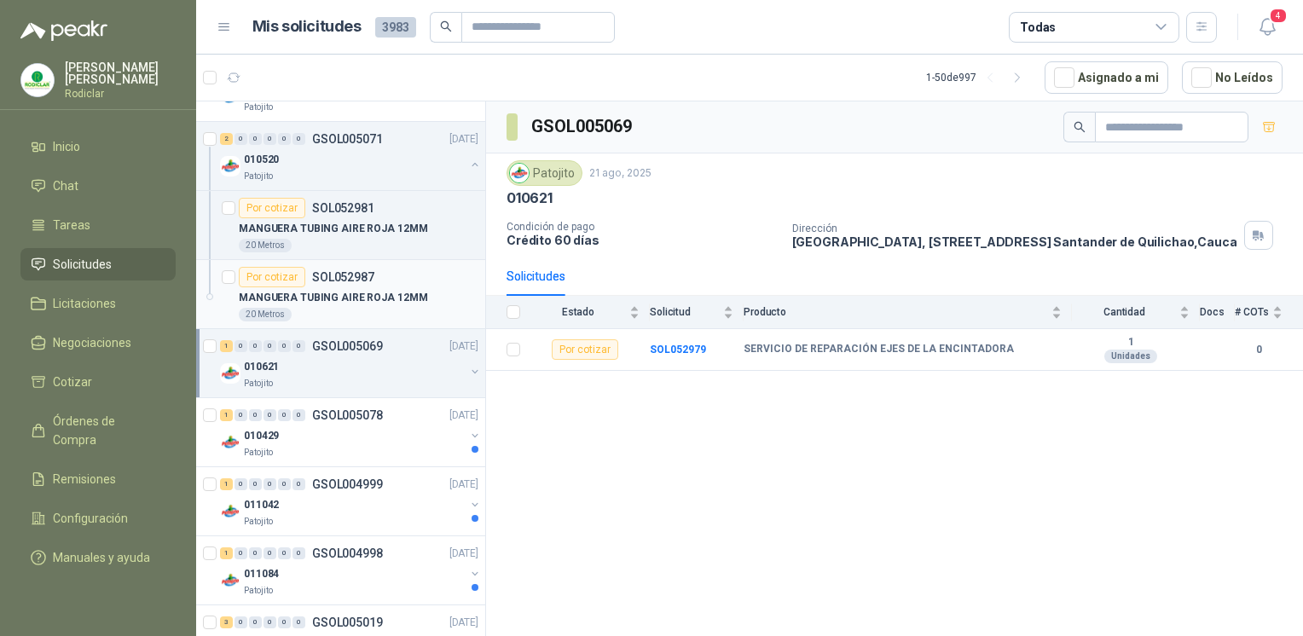
scroll to position [1962, 0]
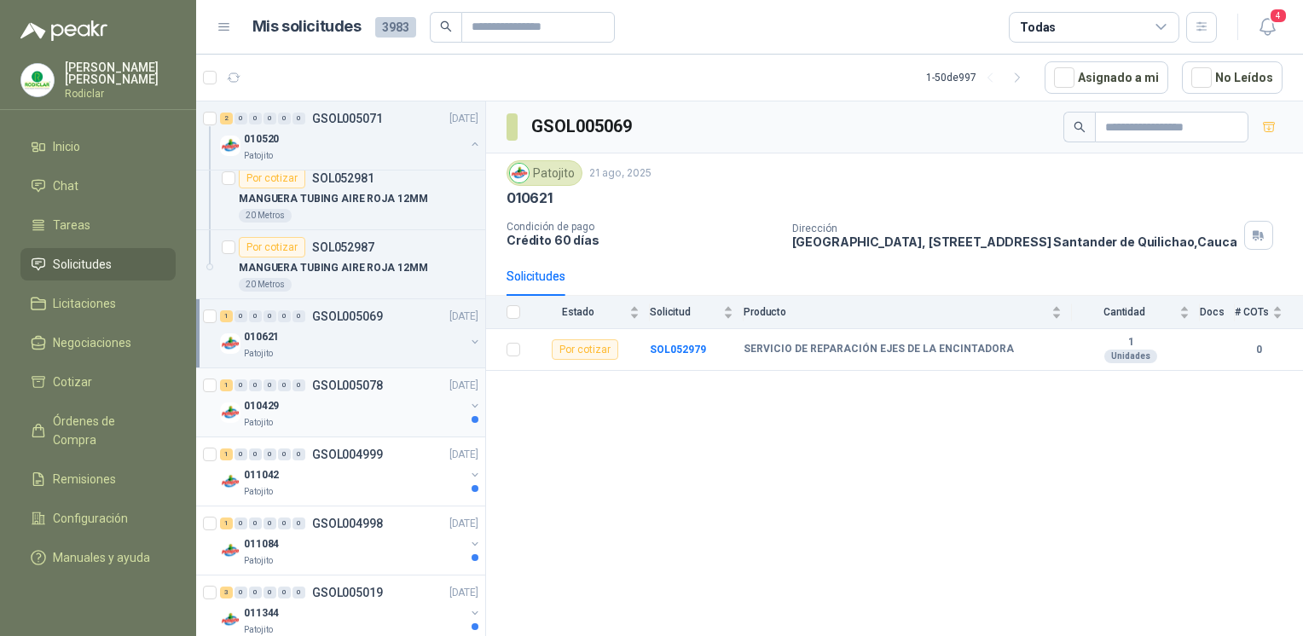
click at [310, 375] on div "1 0 0 0 0 0 GSOL005078 [DATE]" at bounding box center [351, 385] width 262 height 20
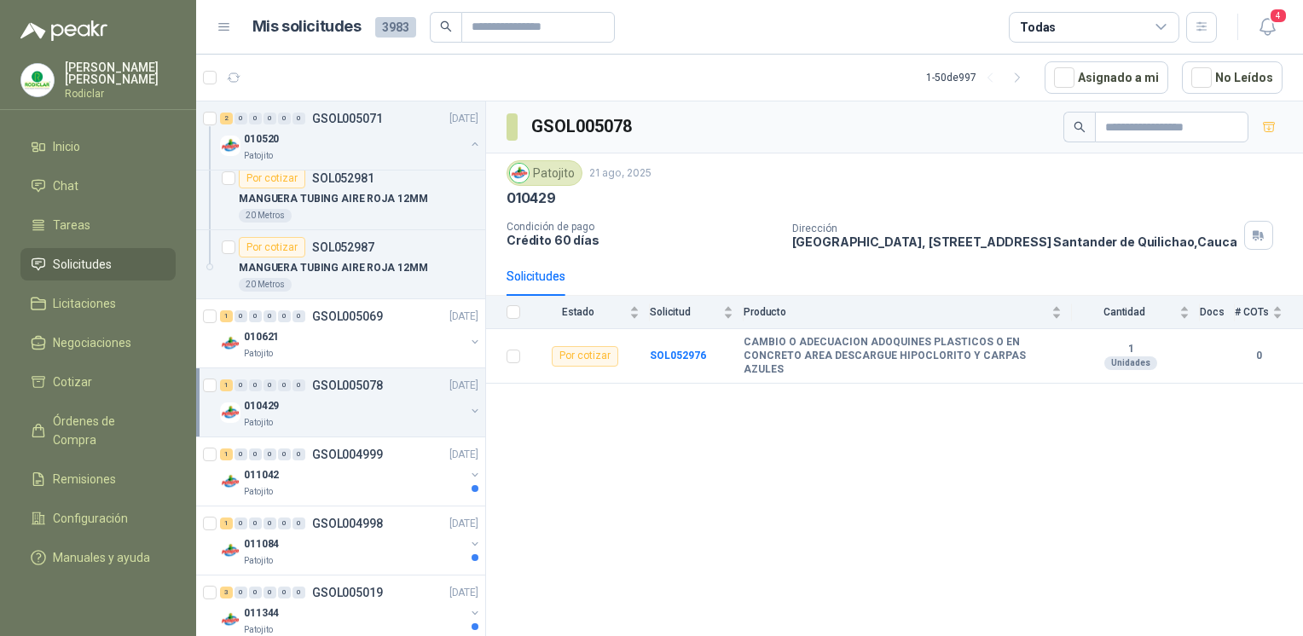
scroll to position [2047, 0]
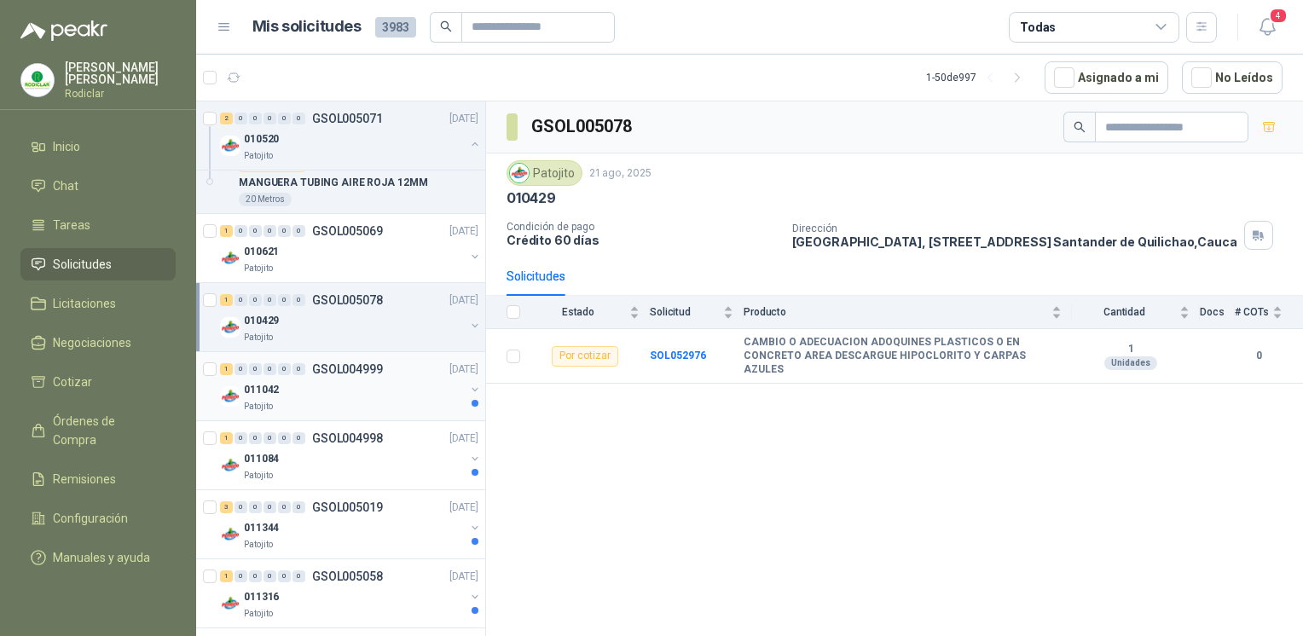
click at [310, 371] on div "1 0 0 0 0 0 GSOL004999 [DATE]" at bounding box center [351, 369] width 262 height 20
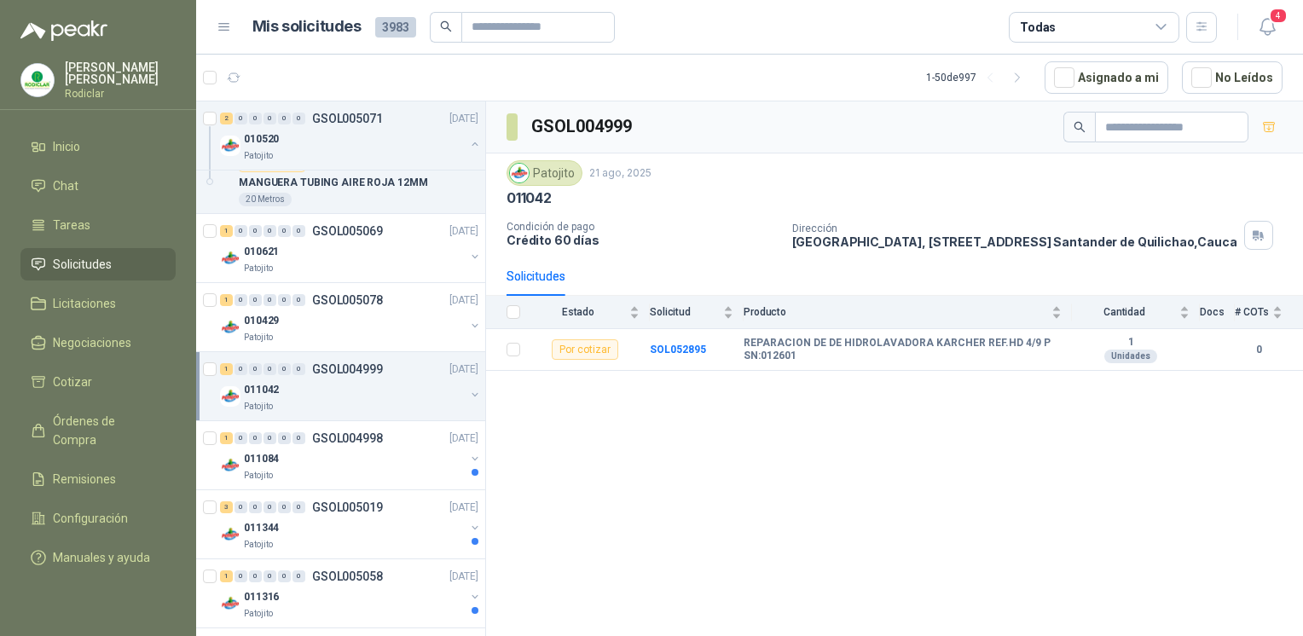
scroll to position [2132, 0]
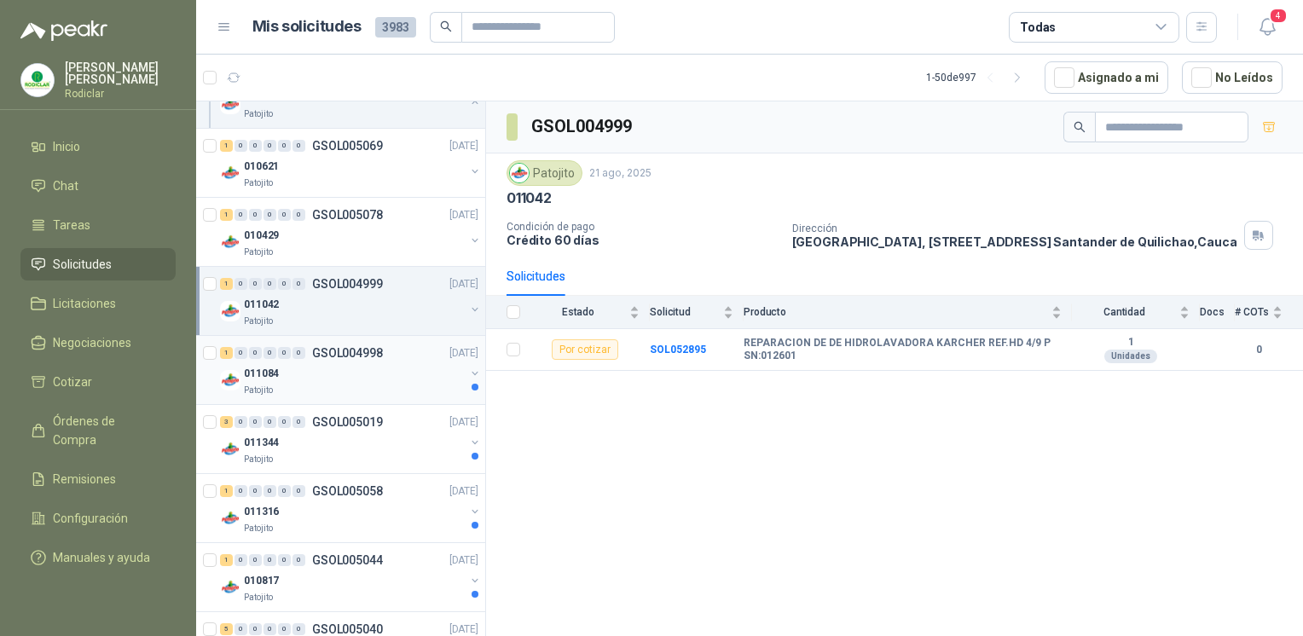
click at [310, 371] on div "011084" at bounding box center [354, 373] width 221 height 20
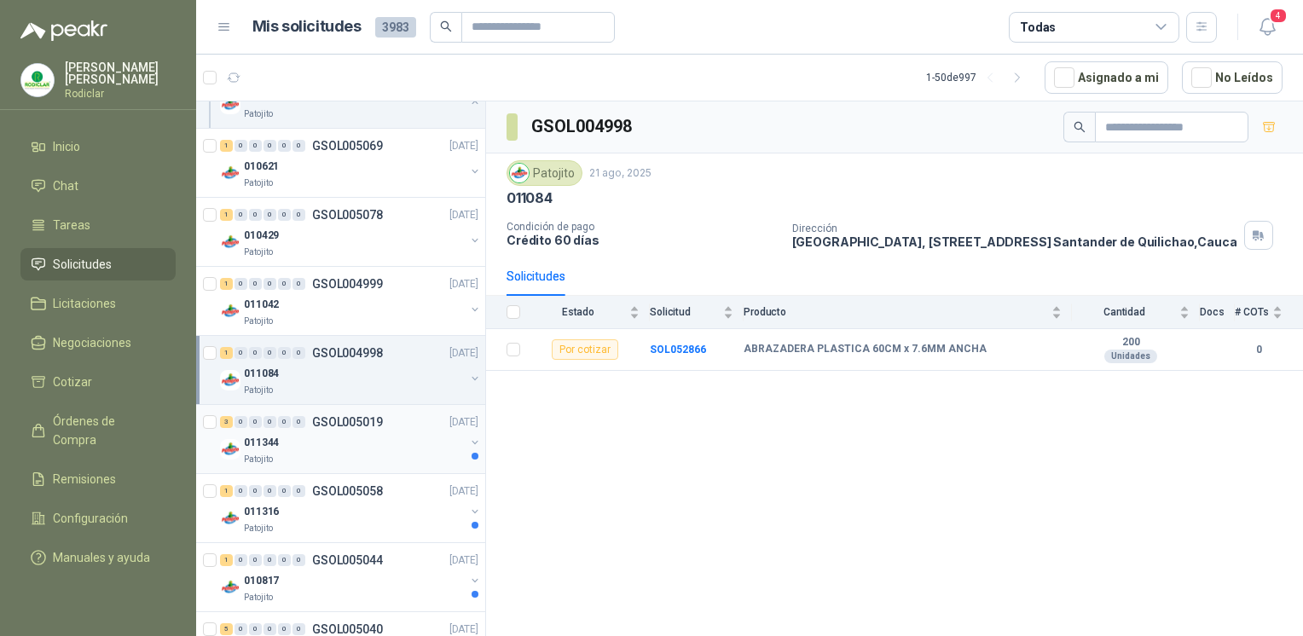
click at [326, 433] on div "011344" at bounding box center [354, 442] width 221 height 20
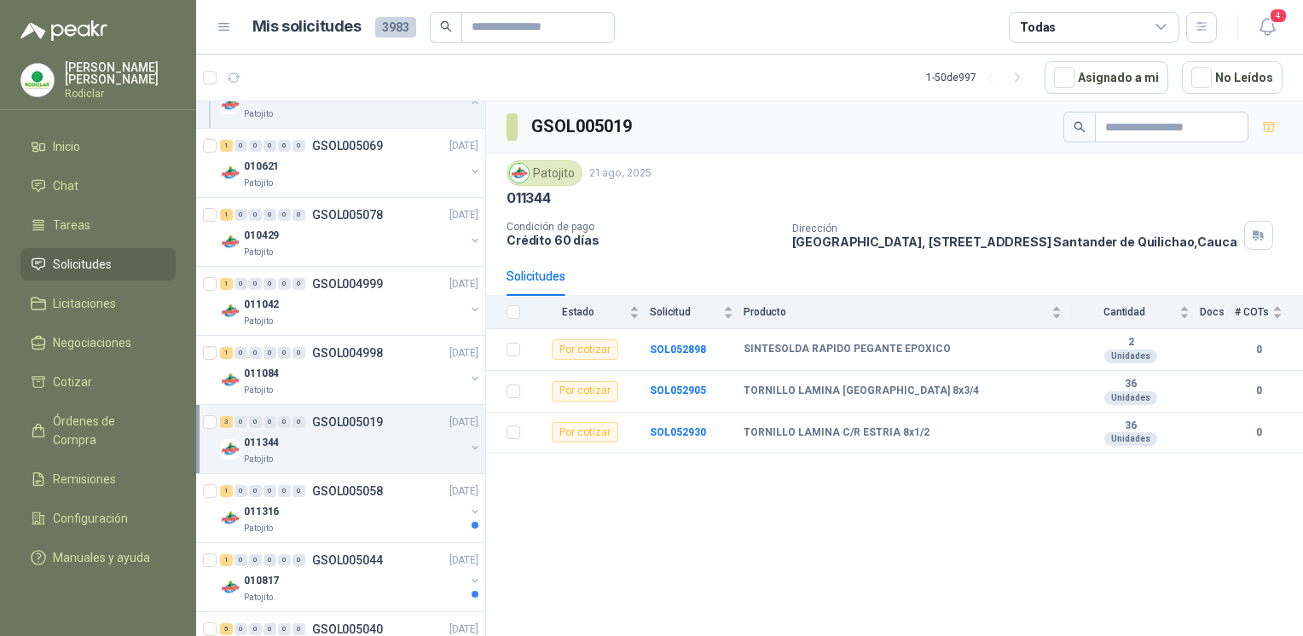
scroll to position [2218, 0]
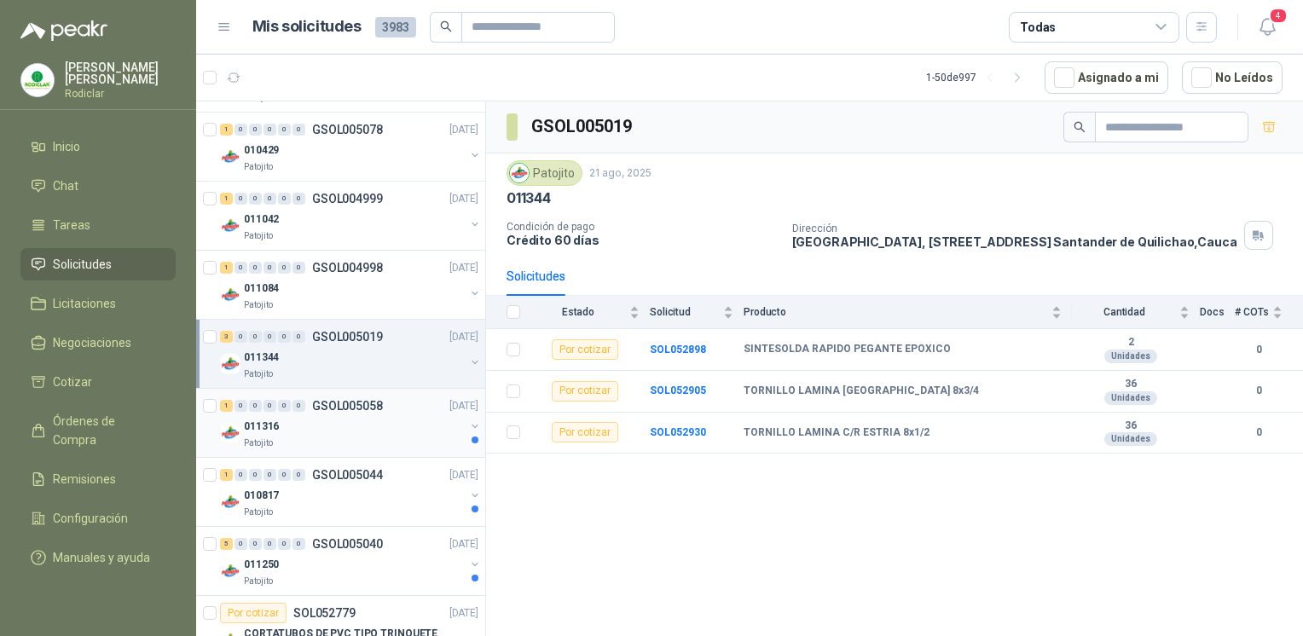
click at [326, 437] on div "Patojito" at bounding box center [354, 444] width 221 height 14
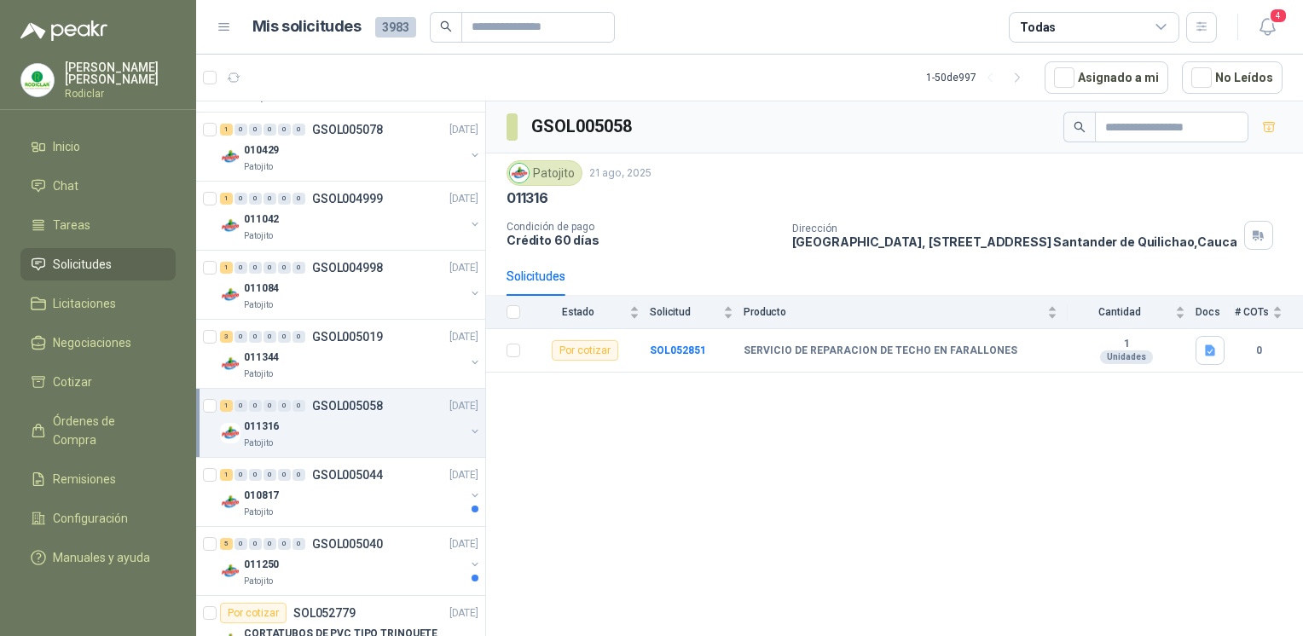
scroll to position [2303, 0]
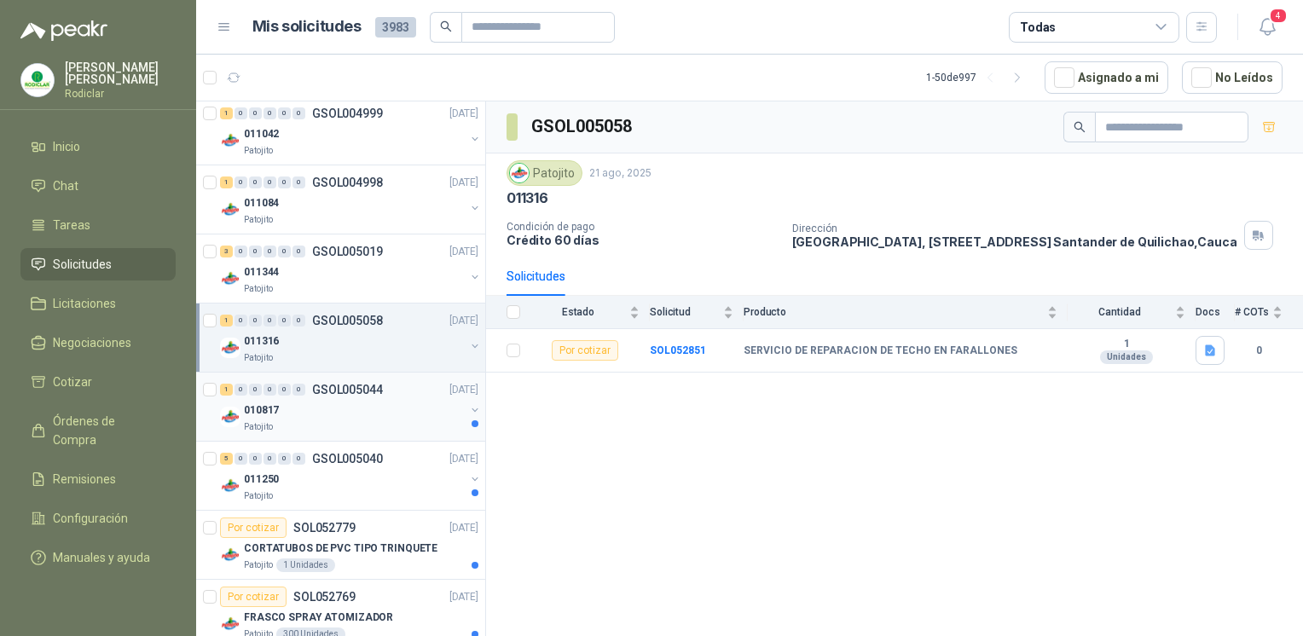
click at [334, 411] on div "010817" at bounding box center [354, 410] width 221 height 20
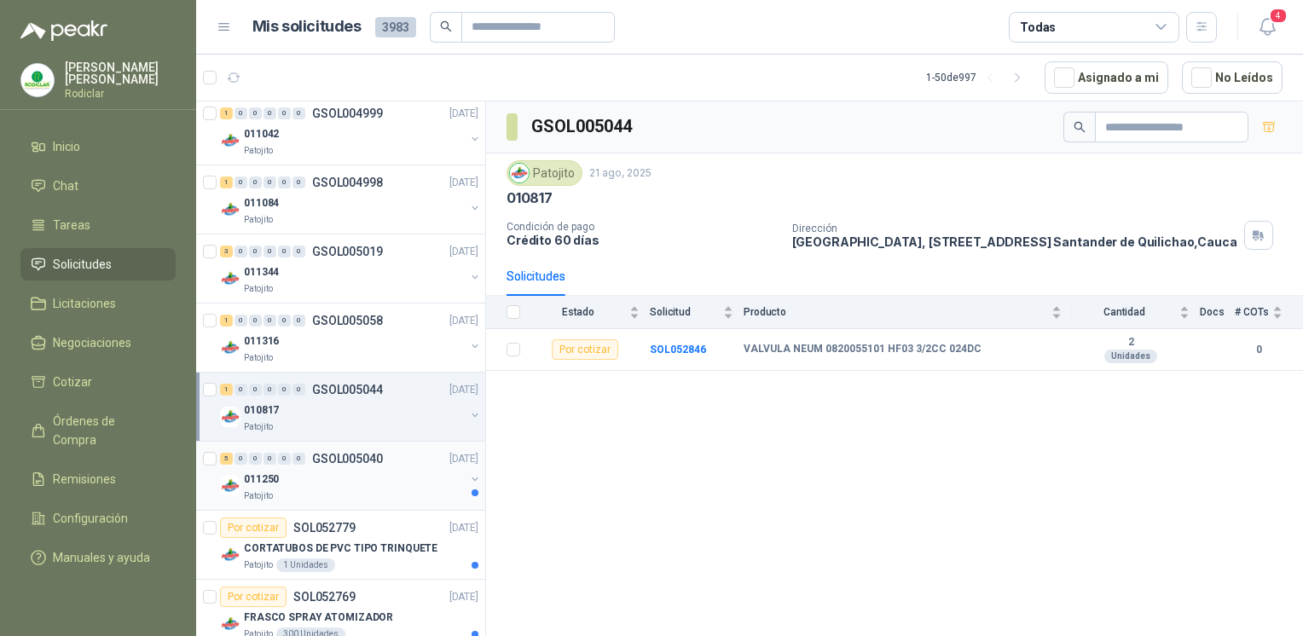
click at [341, 455] on p "GSOL005040" at bounding box center [347, 459] width 71 height 12
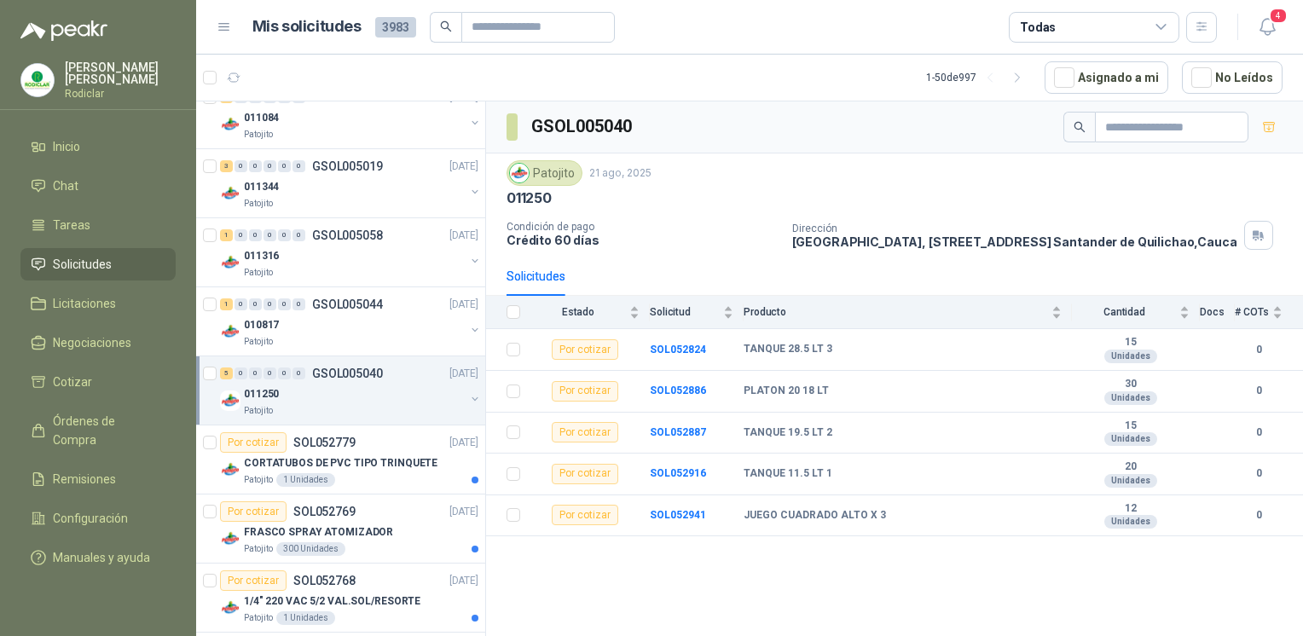
scroll to position [2474, 0]
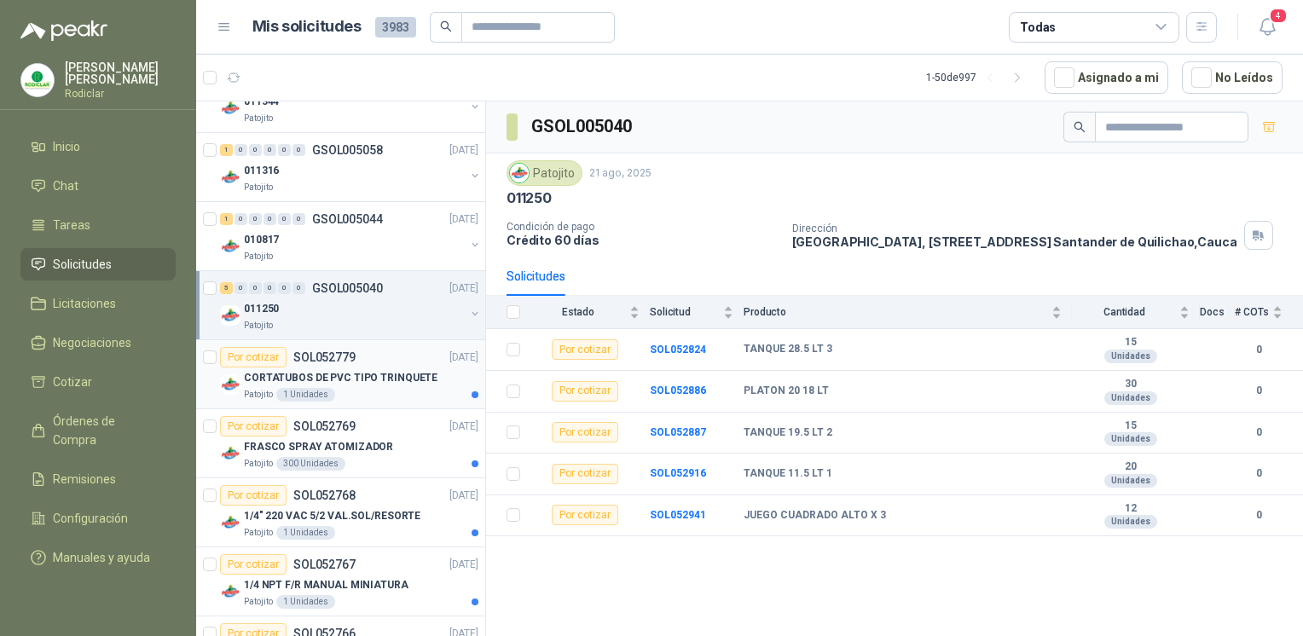
click at [365, 388] on div "Patojito 1 Unidades" at bounding box center [361, 395] width 235 height 14
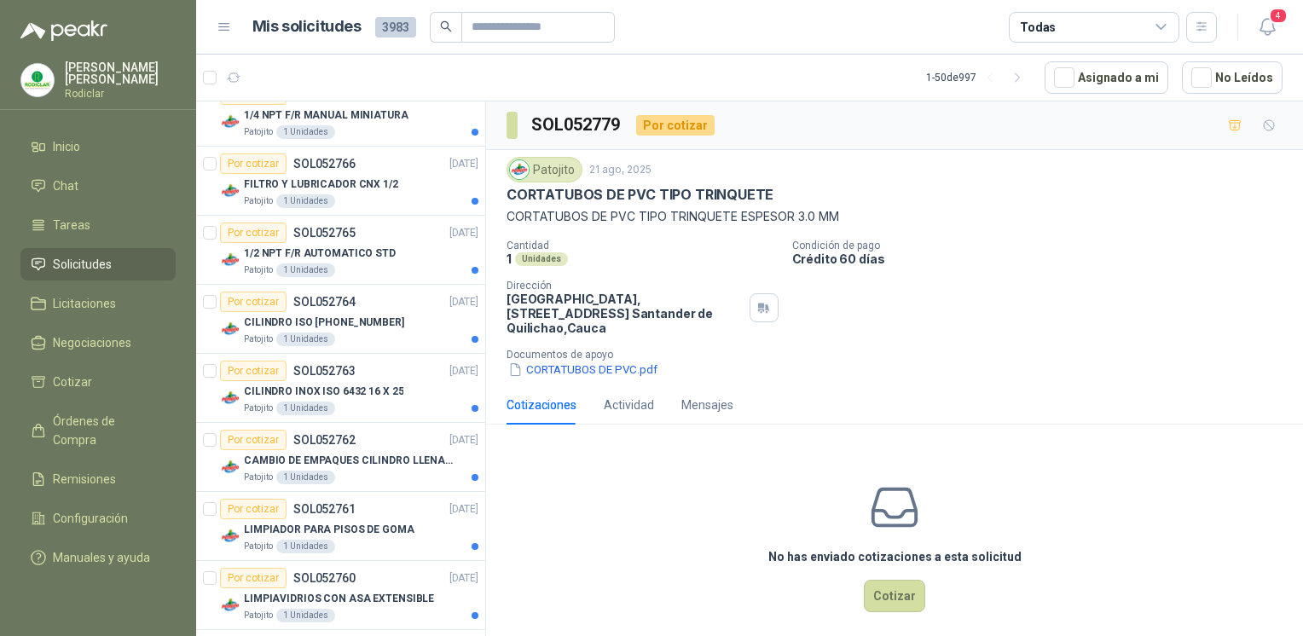
scroll to position [2985, 0]
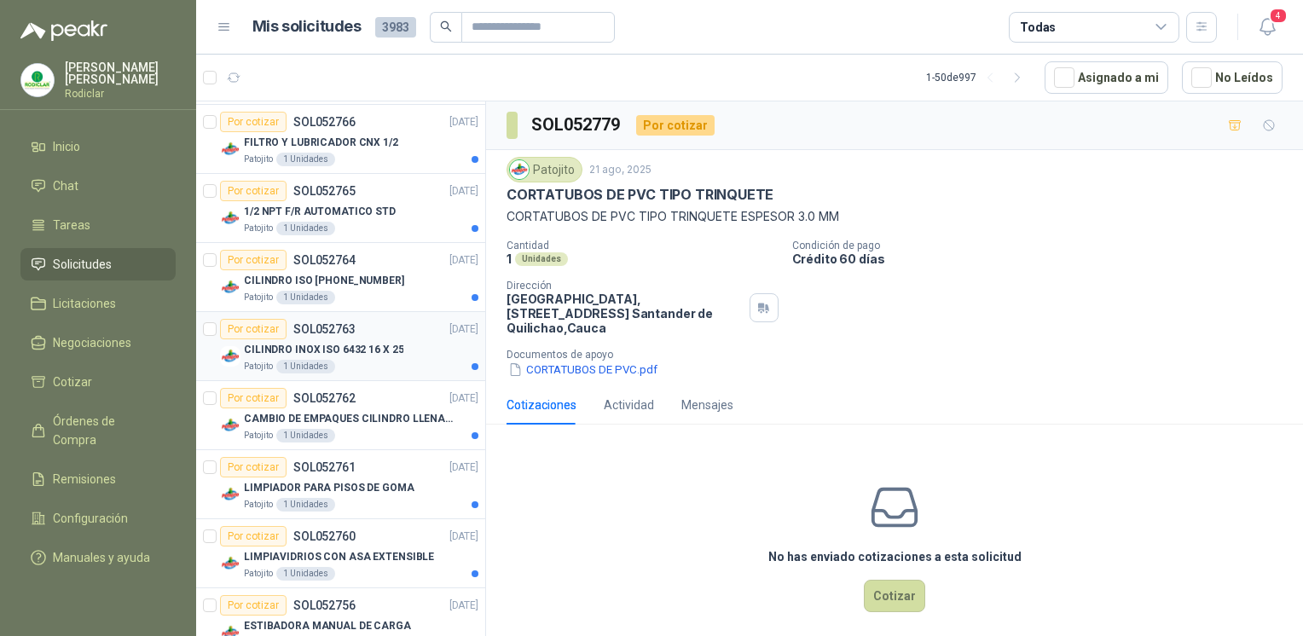
click at [358, 351] on div "CILINDRO INOX ISO 6432 16 X 25" at bounding box center [361, 349] width 235 height 20
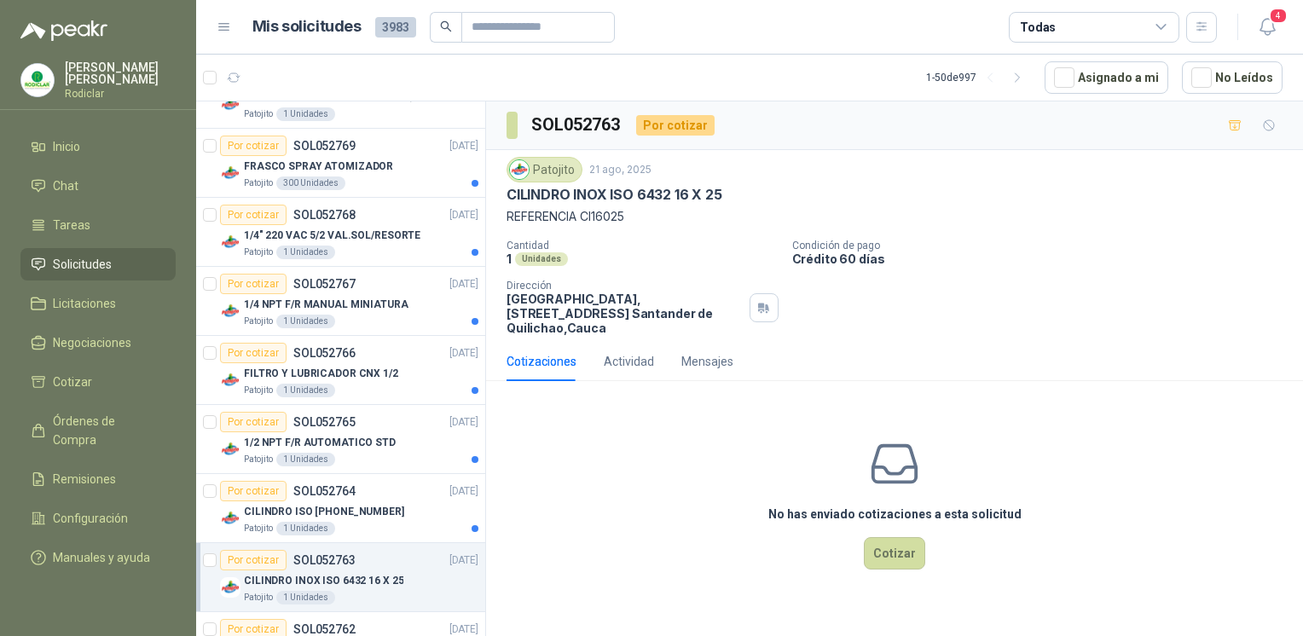
scroll to position [2730, 0]
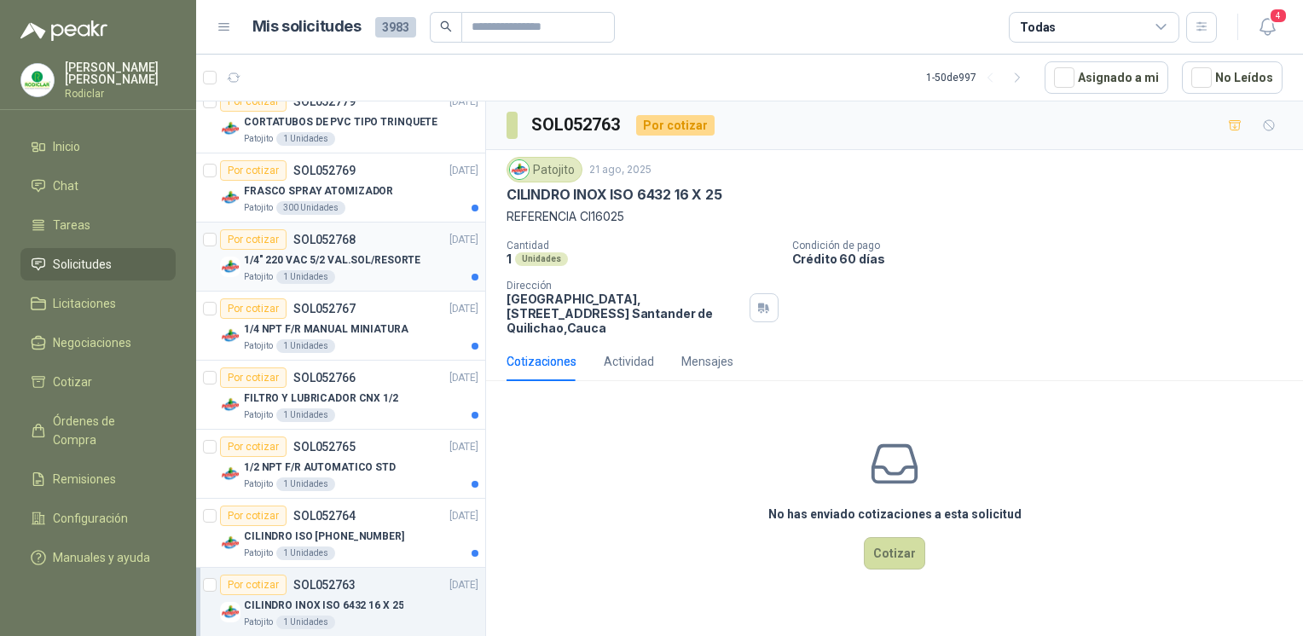
click at [368, 255] on p "1/4" 220 VAC 5/2 VAL.SOL/RESORTE" at bounding box center [332, 260] width 177 height 16
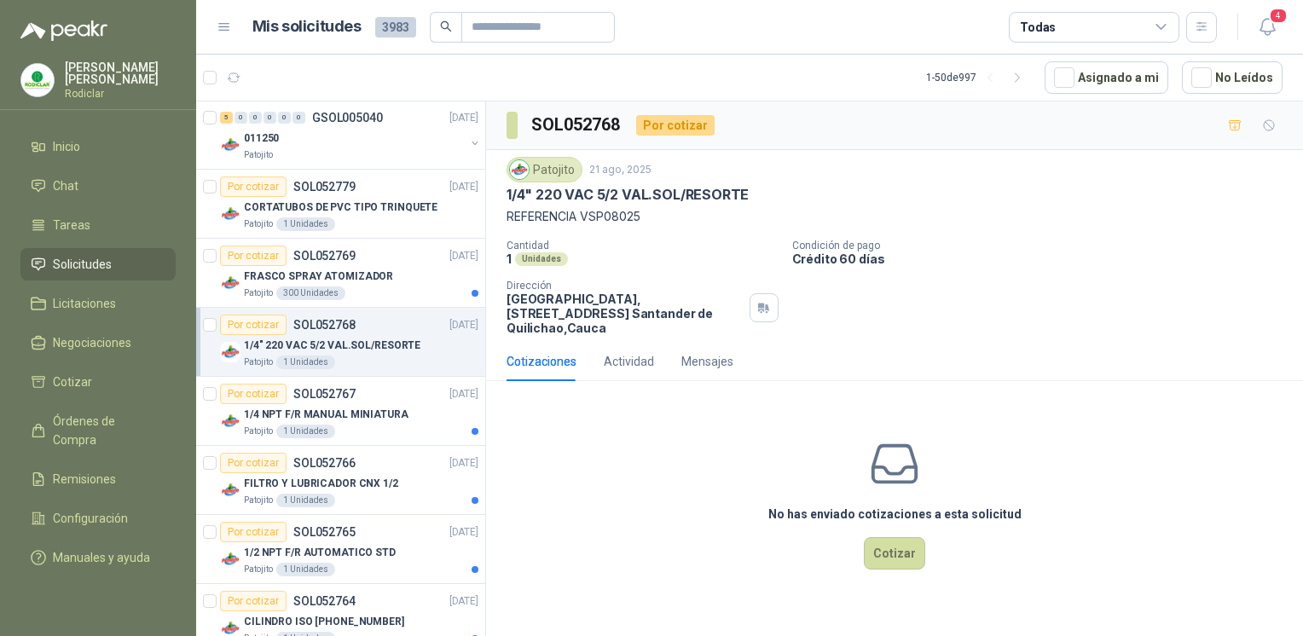
scroll to position [2559, 0]
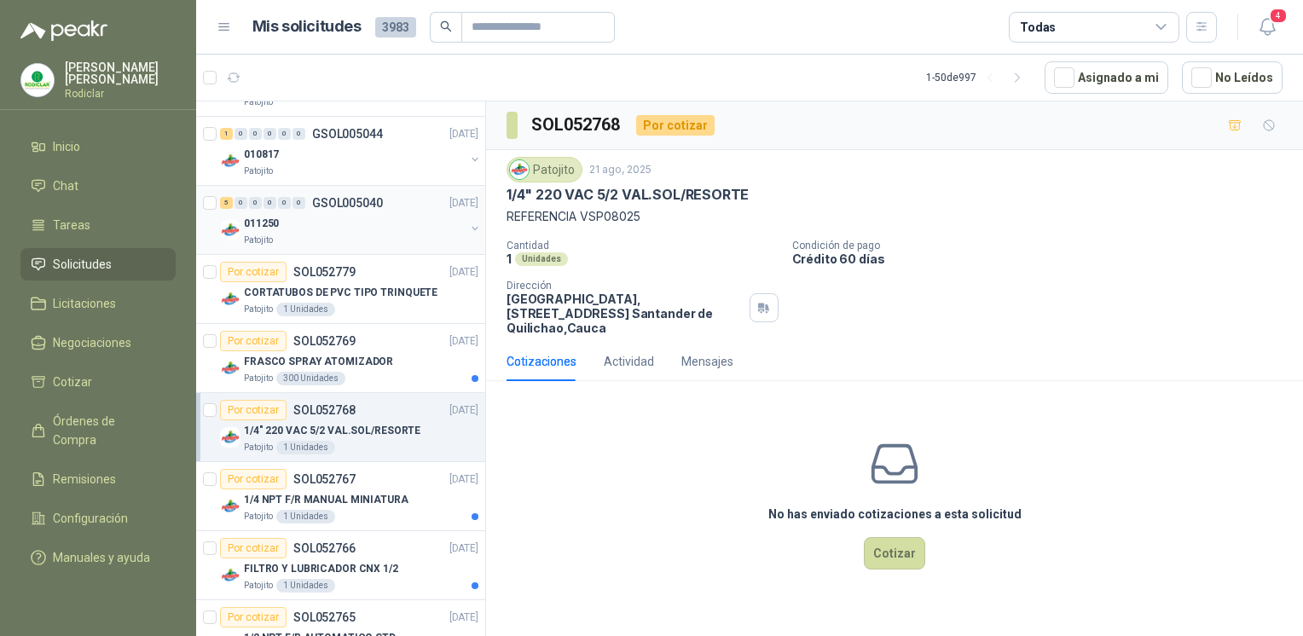
click at [366, 234] on div "Patojito" at bounding box center [354, 241] width 221 height 14
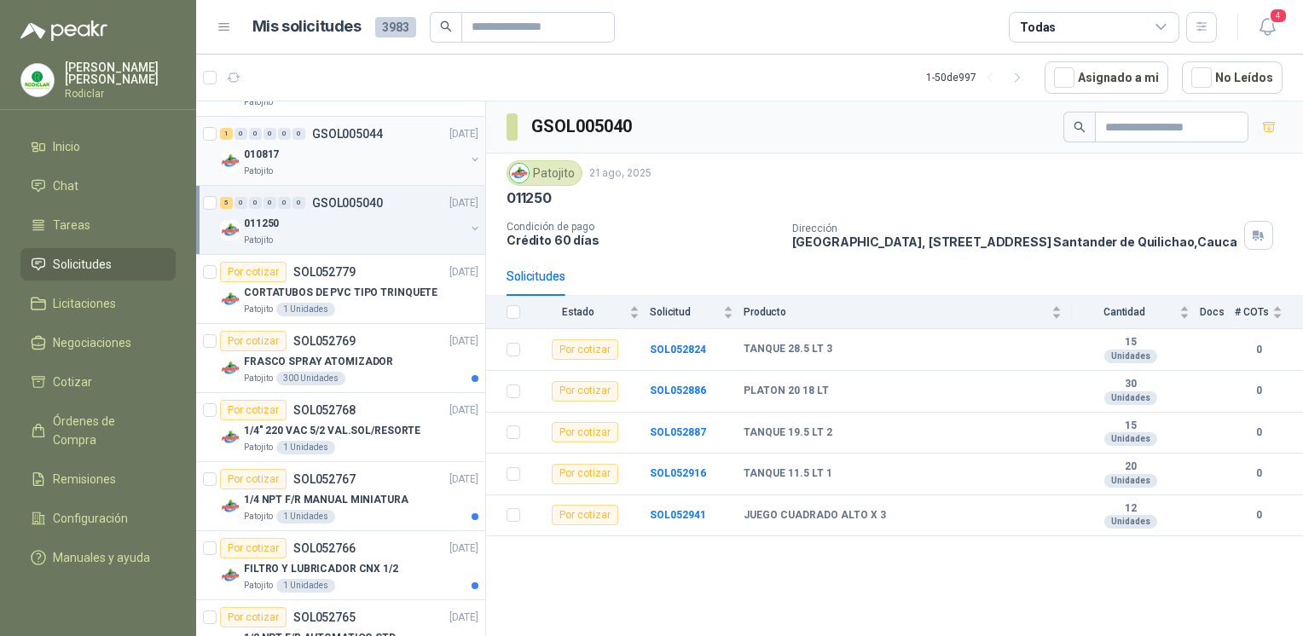
click at [352, 169] on div "Patojito" at bounding box center [354, 172] width 221 height 14
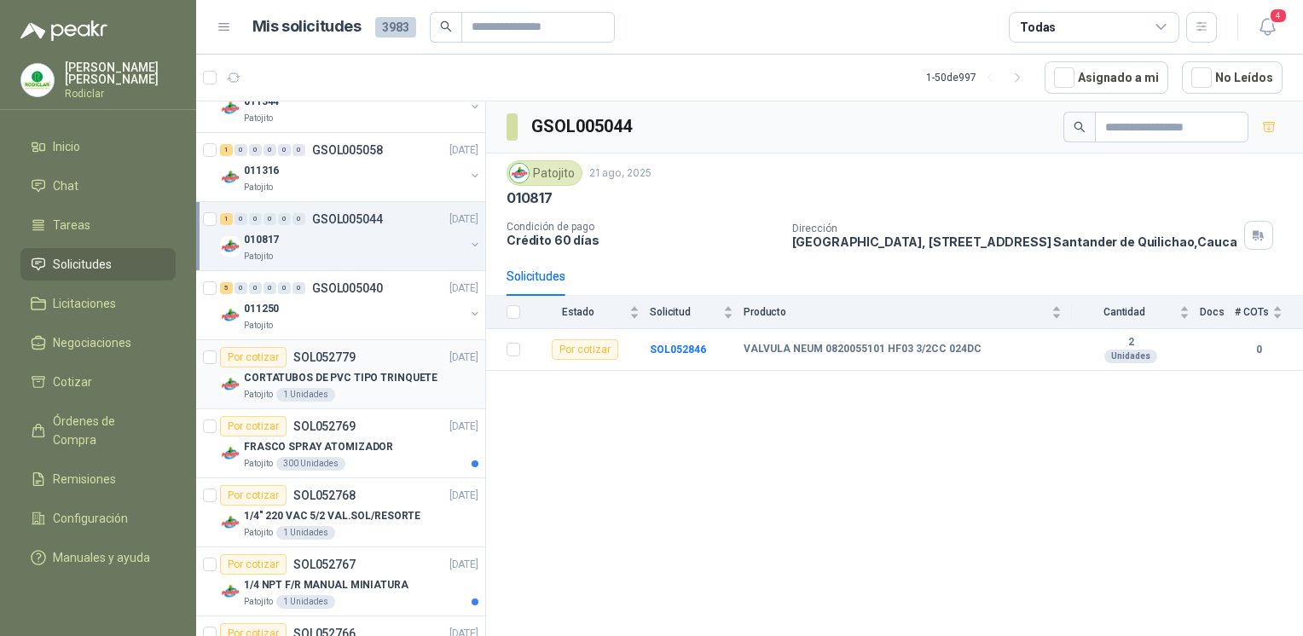
scroll to position [2474, 0]
click at [316, 162] on div "011316" at bounding box center [354, 170] width 221 height 20
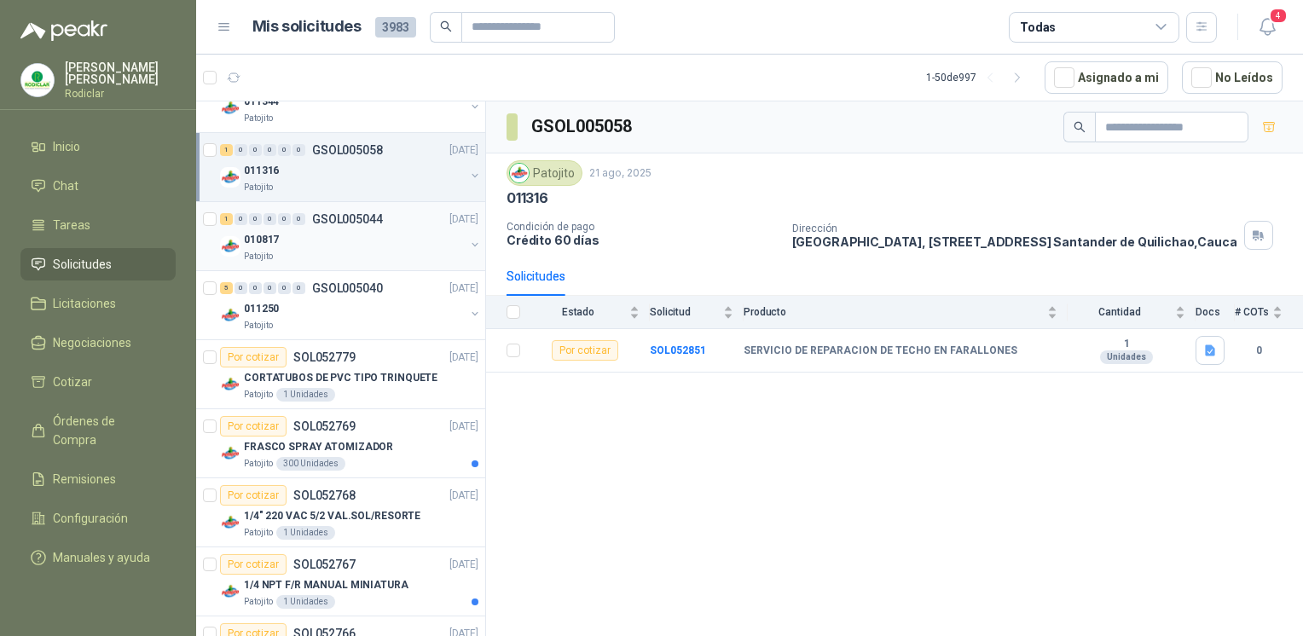
click at [346, 235] on div "010817" at bounding box center [354, 239] width 221 height 20
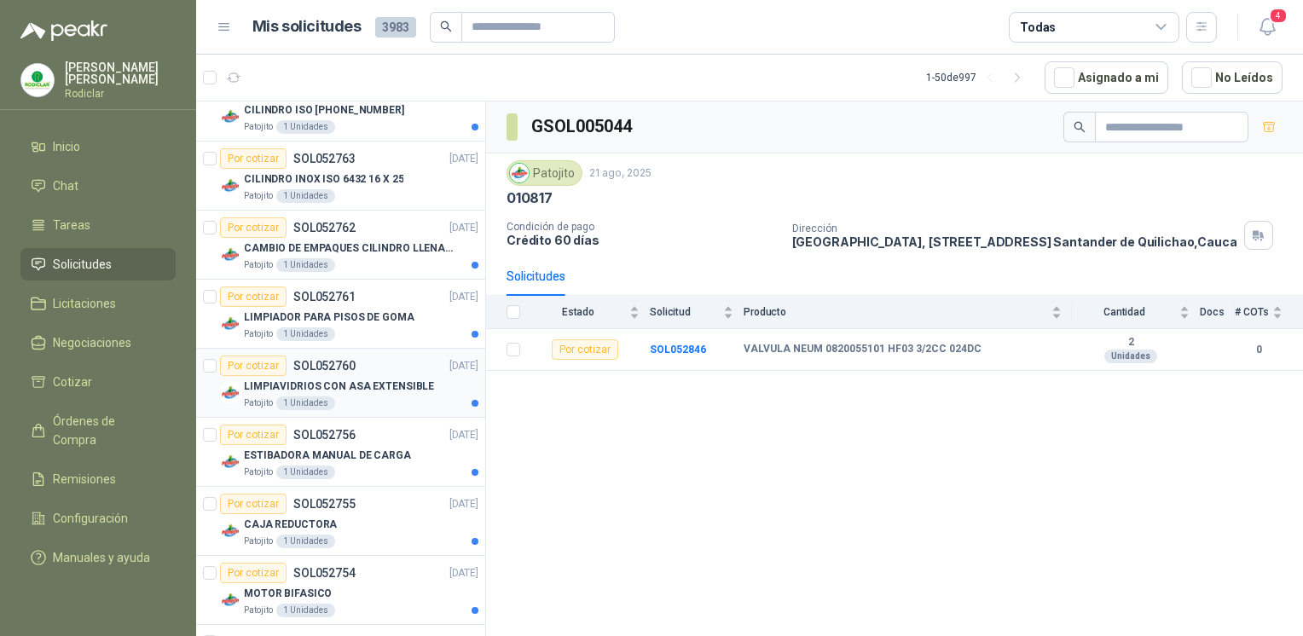
scroll to position [3241, 0]
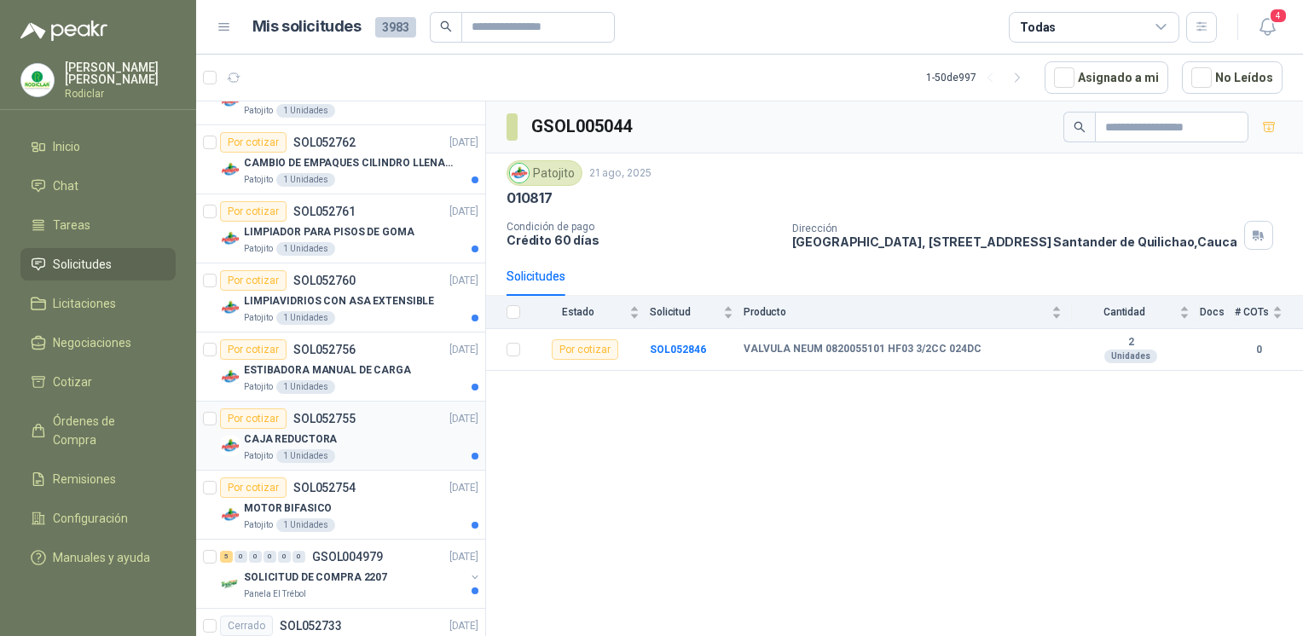
click at [388, 430] on div "CAJA REDUCTORA" at bounding box center [361, 439] width 235 height 20
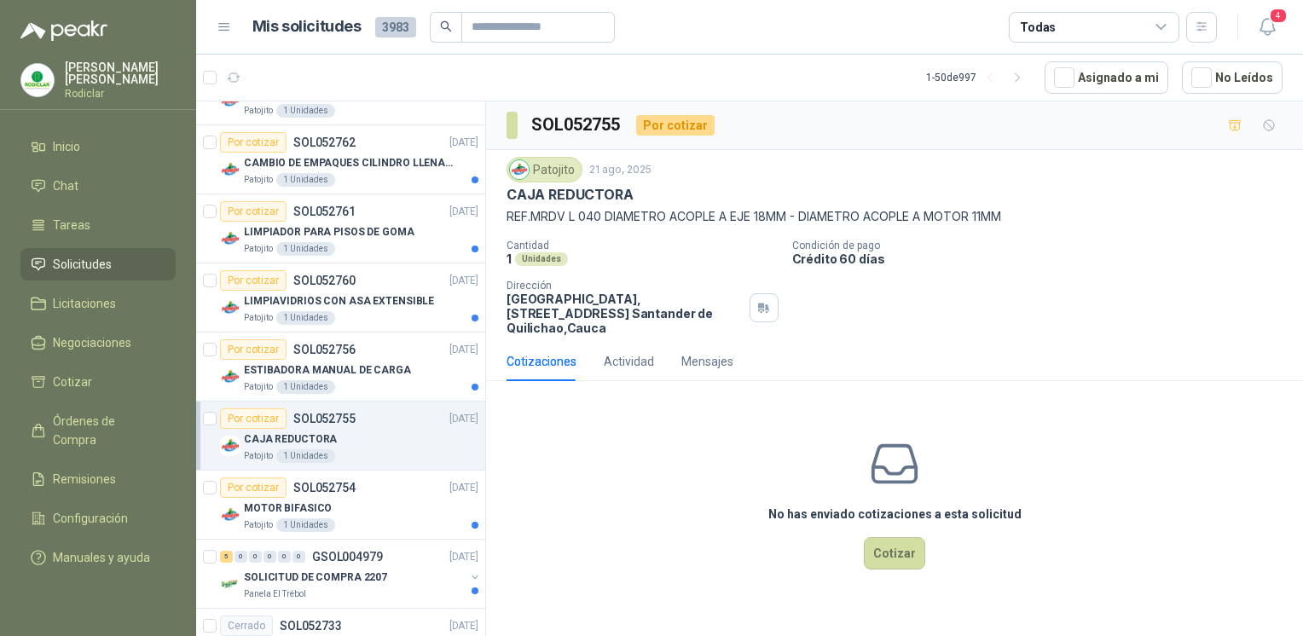
scroll to position [3327, 0]
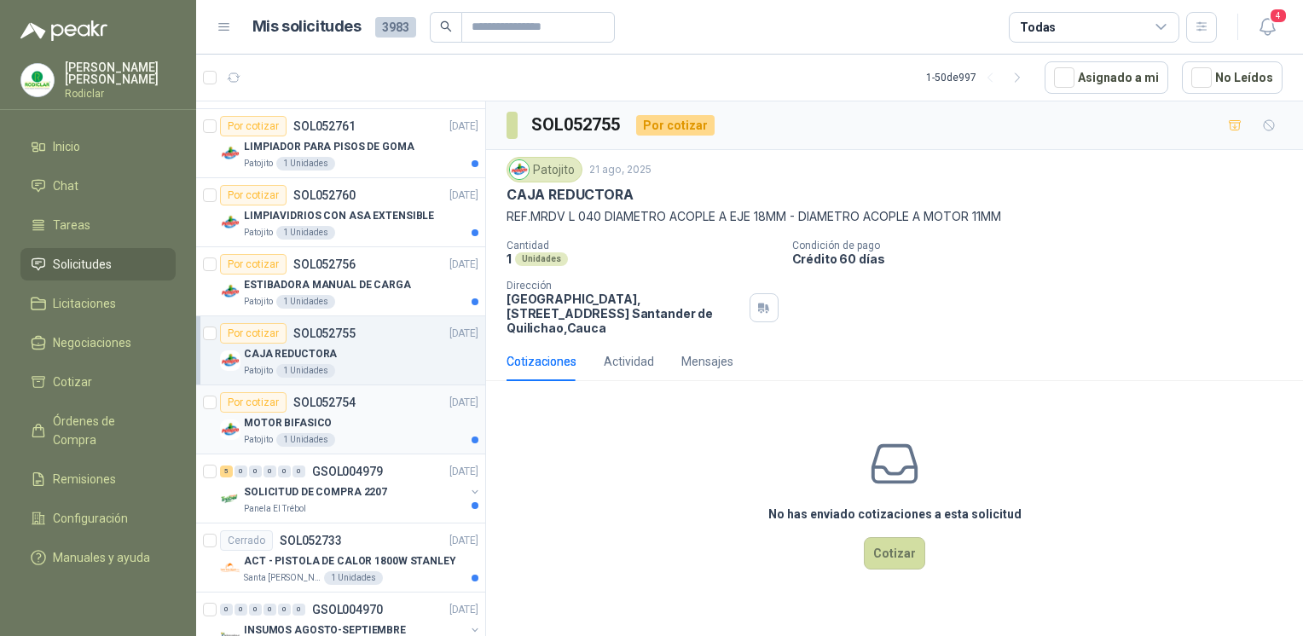
click at [426, 401] on div "Por cotizar SOL052754 [DATE]" at bounding box center [349, 402] width 258 height 20
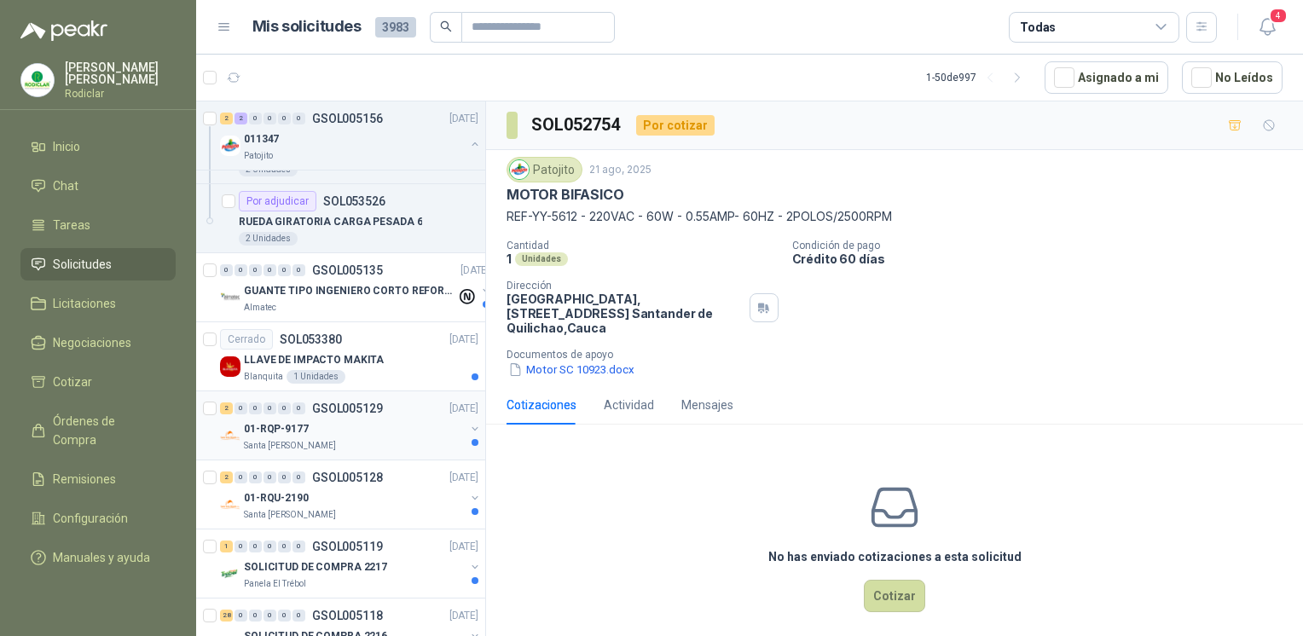
scroll to position [768, 0]
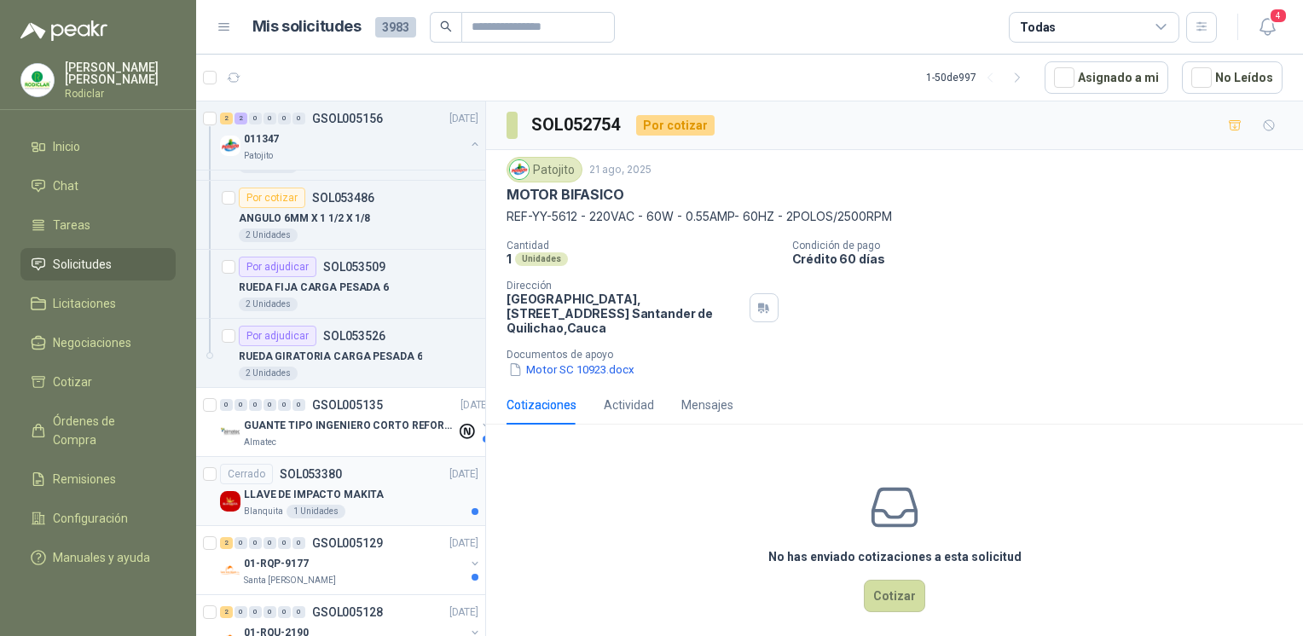
click at [411, 489] on div "LLAVE DE IMPACTO MAKITA" at bounding box center [361, 494] width 235 height 20
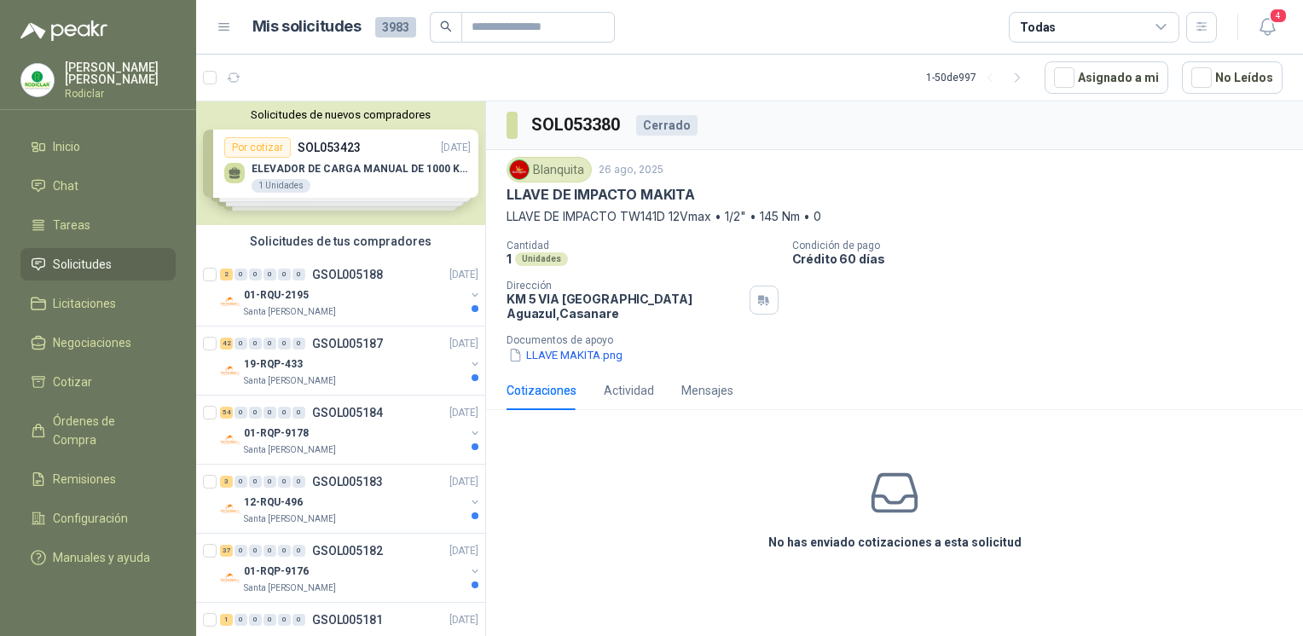
click at [96, 89] on p "Rodiclar" at bounding box center [120, 94] width 111 height 10
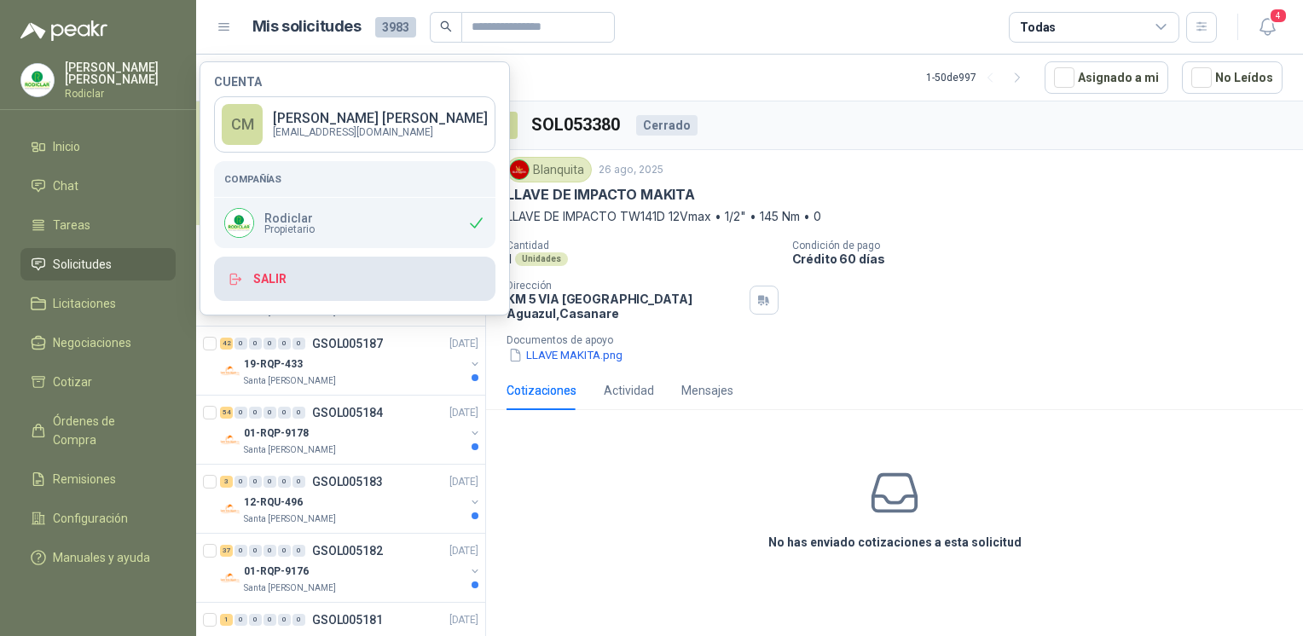
click at [312, 264] on button "Salir" at bounding box center [354, 279] width 281 height 44
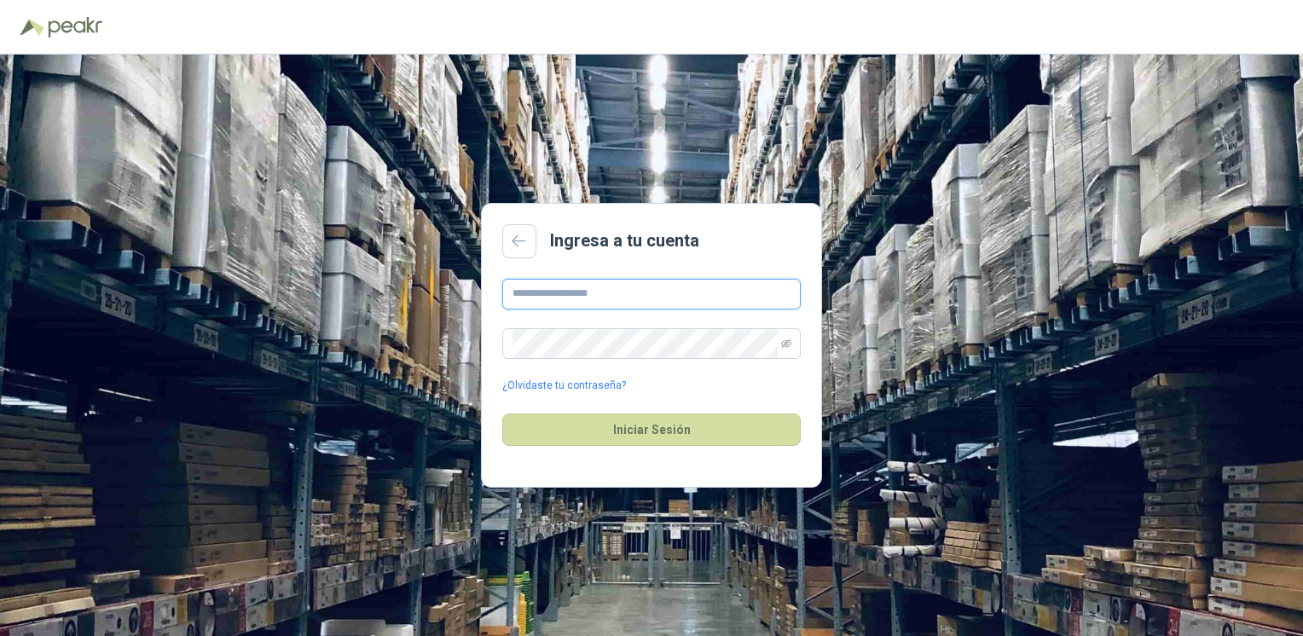
type input "**********"
